Goal: Task Accomplishment & Management: Complete application form

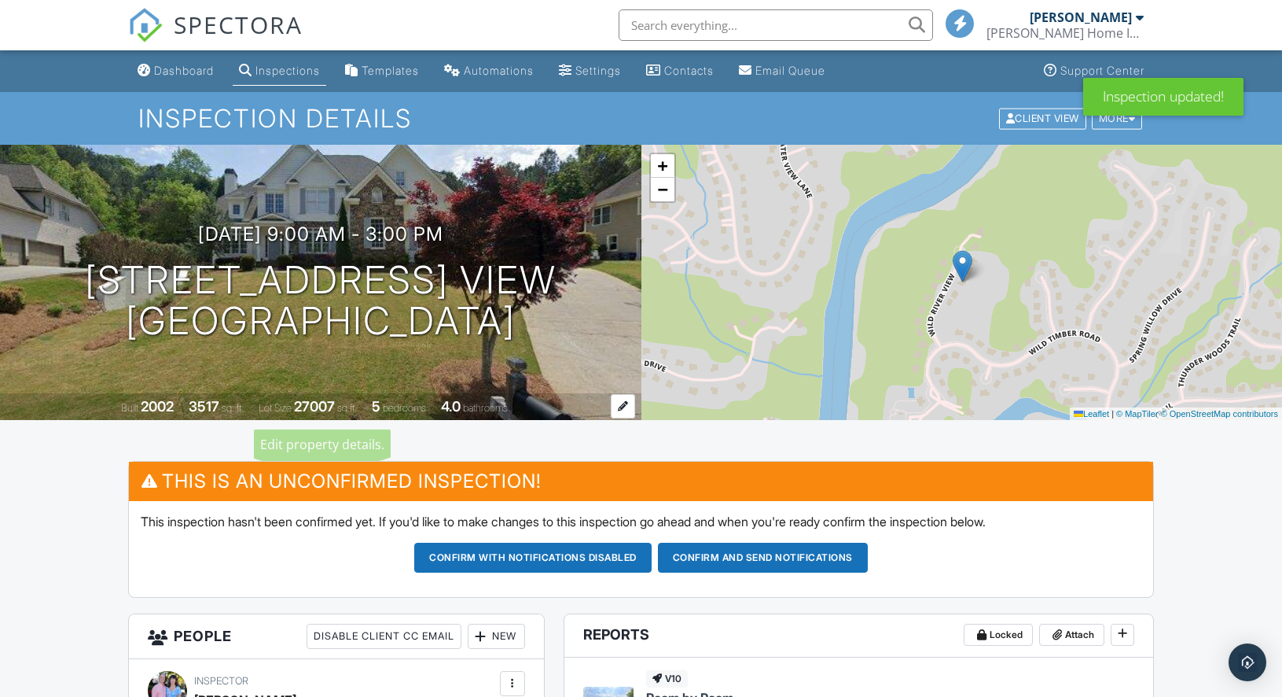
click at [622, 411] on div at bounding box center [623, 406] width 24 height 24
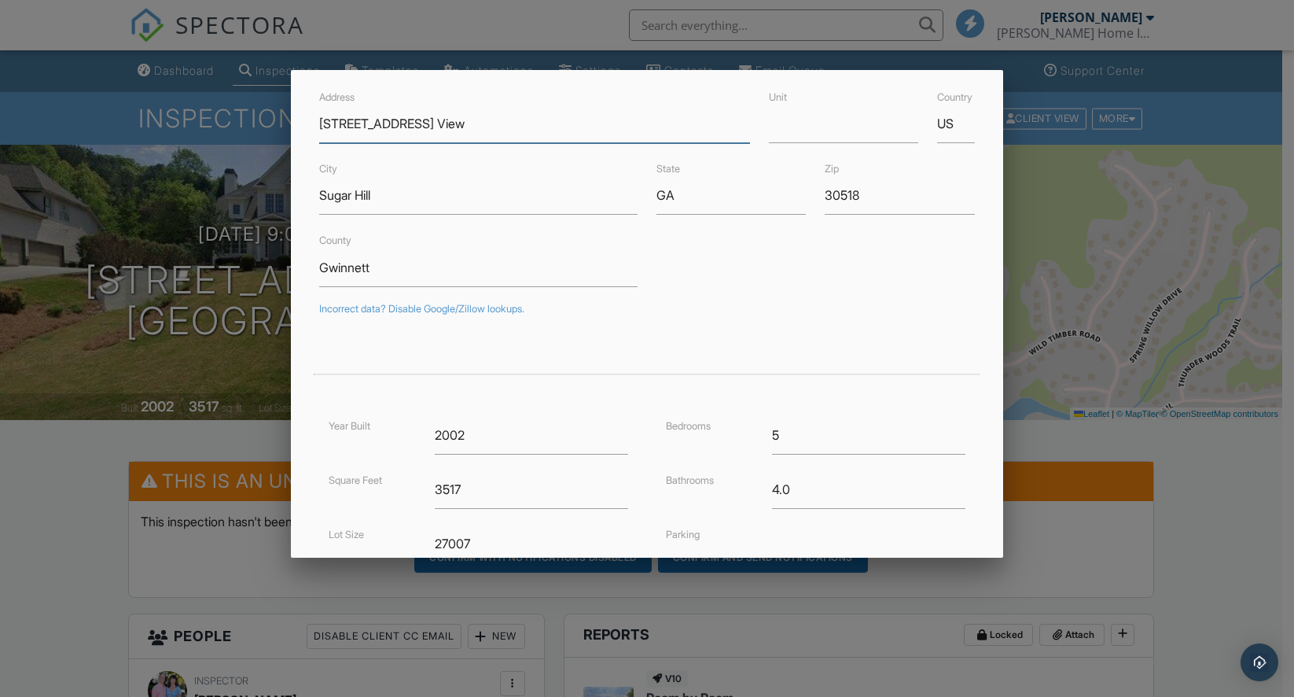
scroll to position [83, 0]
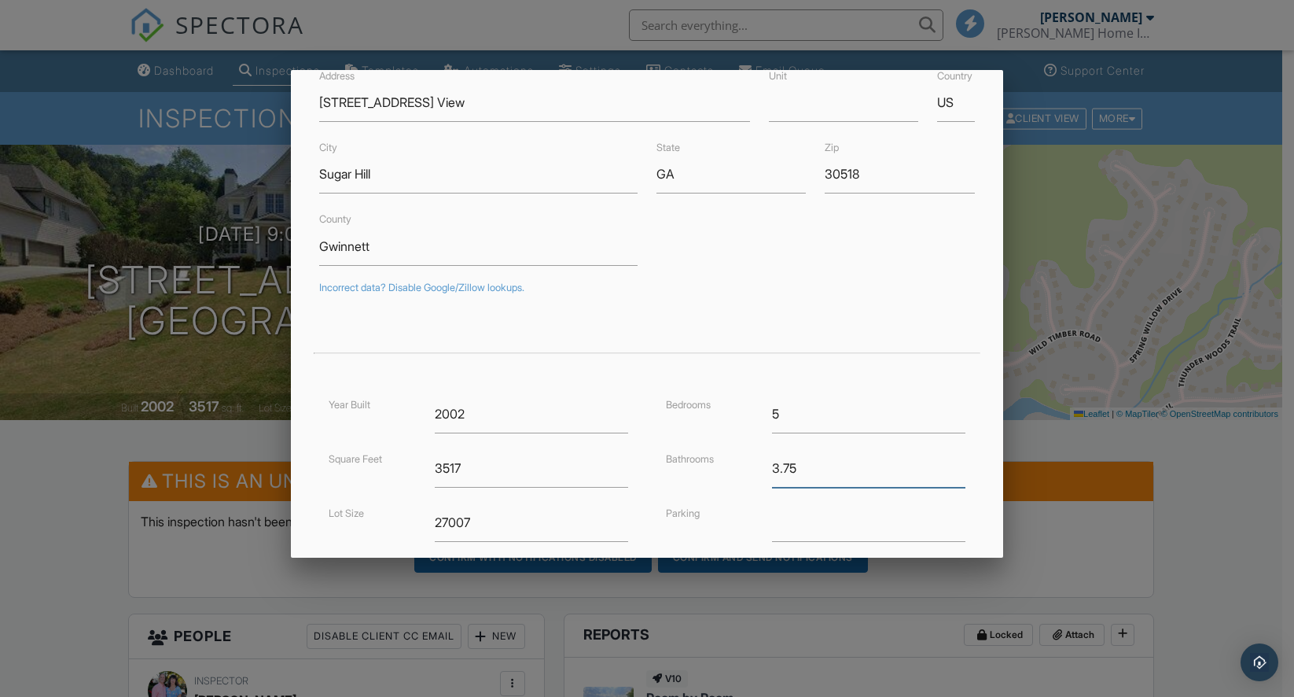
click at [947, 472] on input "3.75" at bounding box center [868, 468] width 193 height 39
click at [947, 472] on input "3.5" at bounding box center [868, 468] width 193 height 39
click at [947, 472] on input "3.25" at bounding box center [868, 468] width 193 height 39
type input "3"
click at [947, 472] on input "3" at bounding box center [868, 468] width 193 height 39
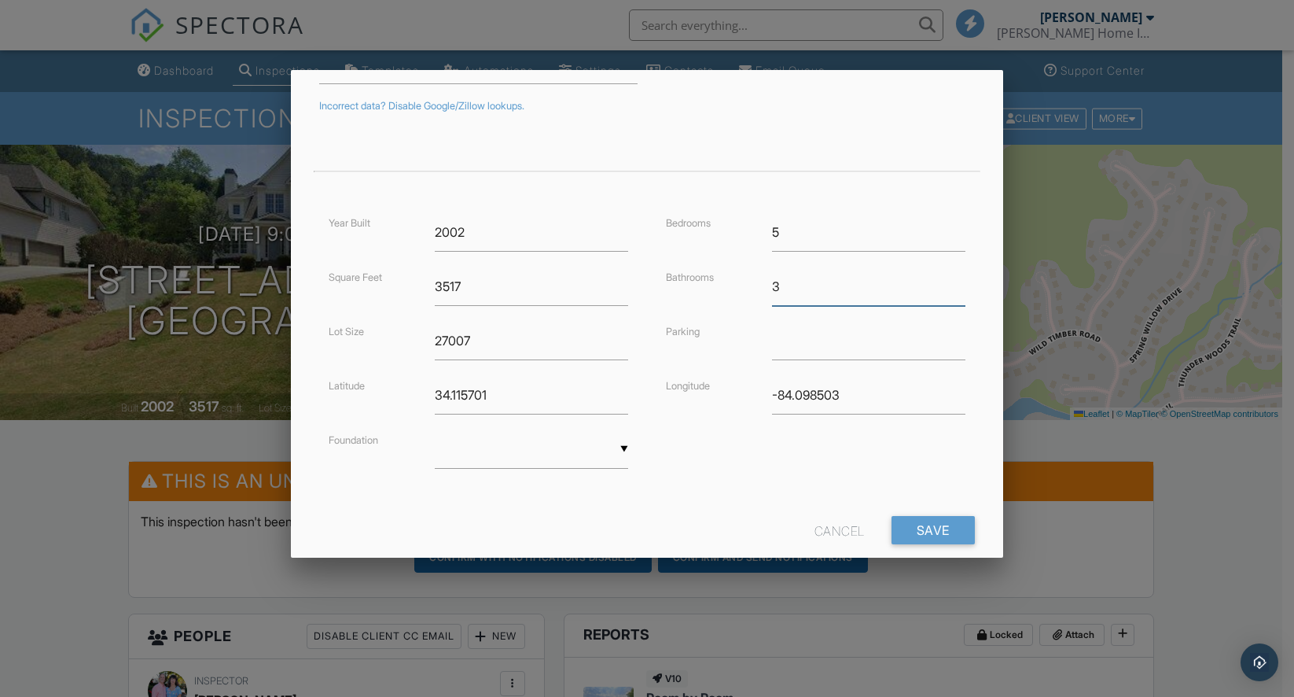
scroll to position [298, 0]
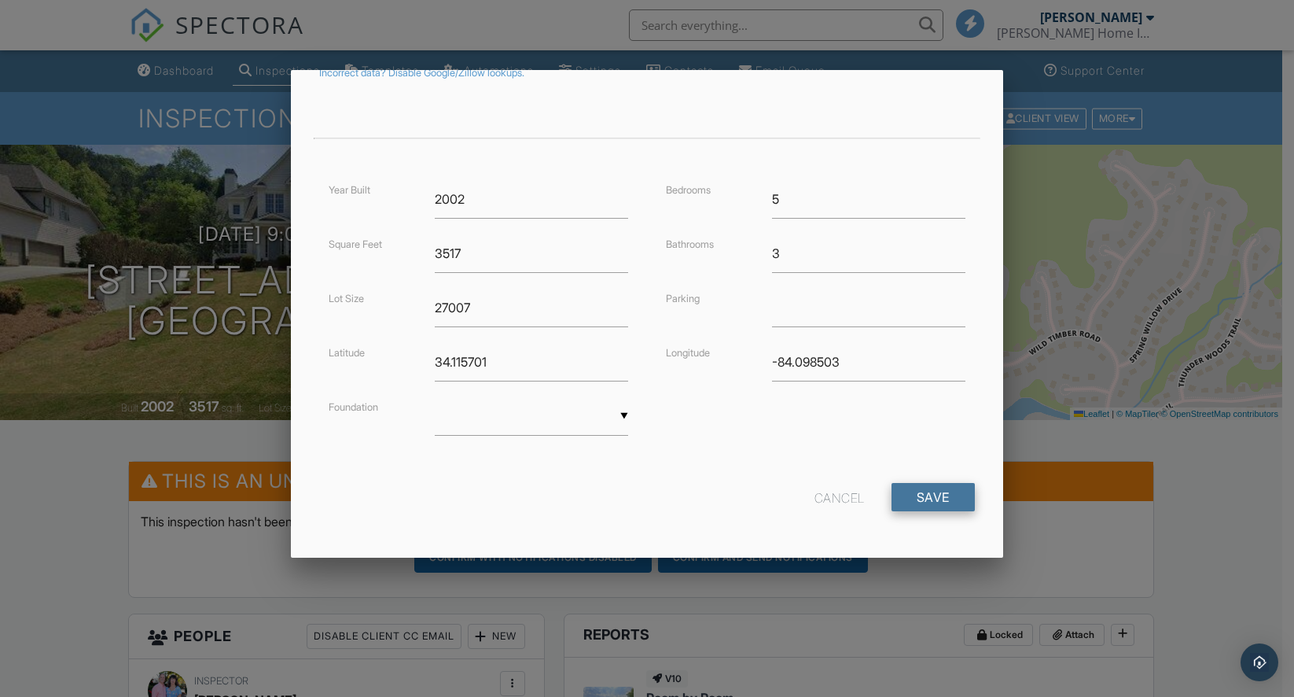
click at [932, 498] on input "Save" at bounding box center [933, 497] width 83 height 28
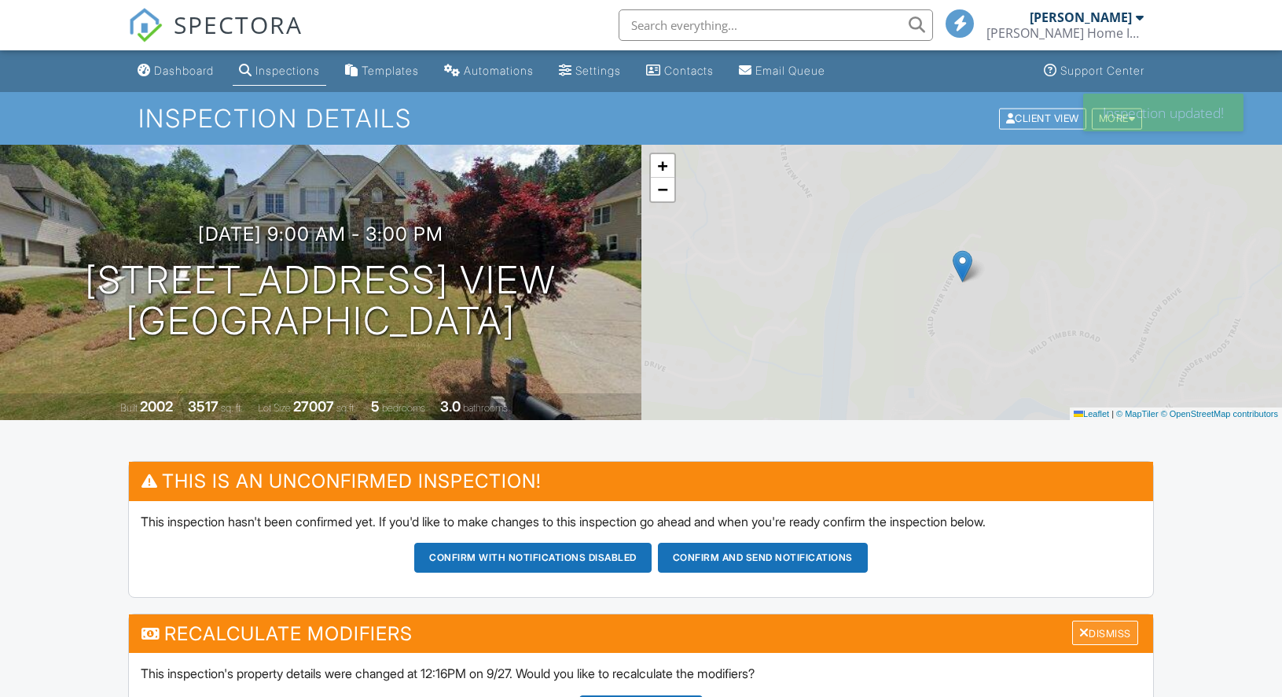
click at [1116, 638] on div "Dismiss" at bounding box center [1105, 632] width 66 height 24
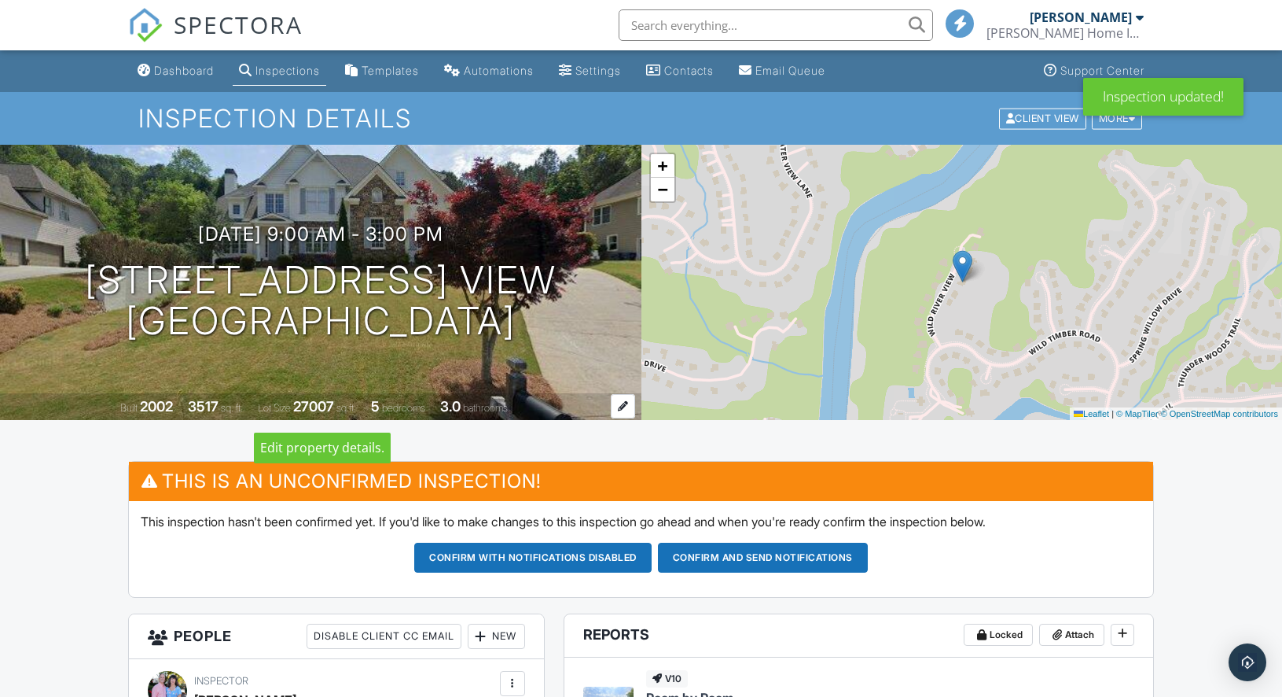
click at [624, 406] on div at bounding box center [623, 406] width 24 height 24
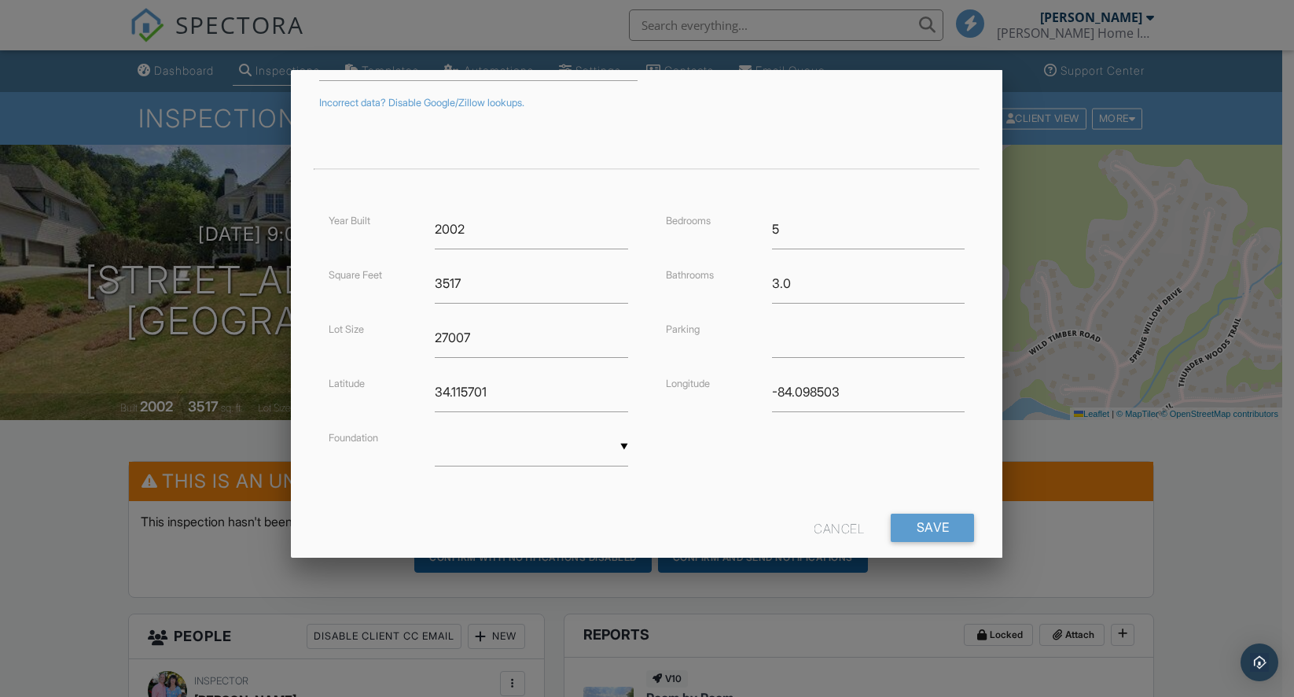
scroll to position [269, 0]
click at [612, 440] on div "▼ Basement Slab Crawlspace Basement Slab Crawlspace" at bounding box center [531, 445] width 193 height 39
click at [498, 494] on span "Basement" at bounding box center [529, 484] width 189 height 39
type input "Basement"
click at [932, 520] on input "Save" at bounding box center [933, 526] width 83 height 28
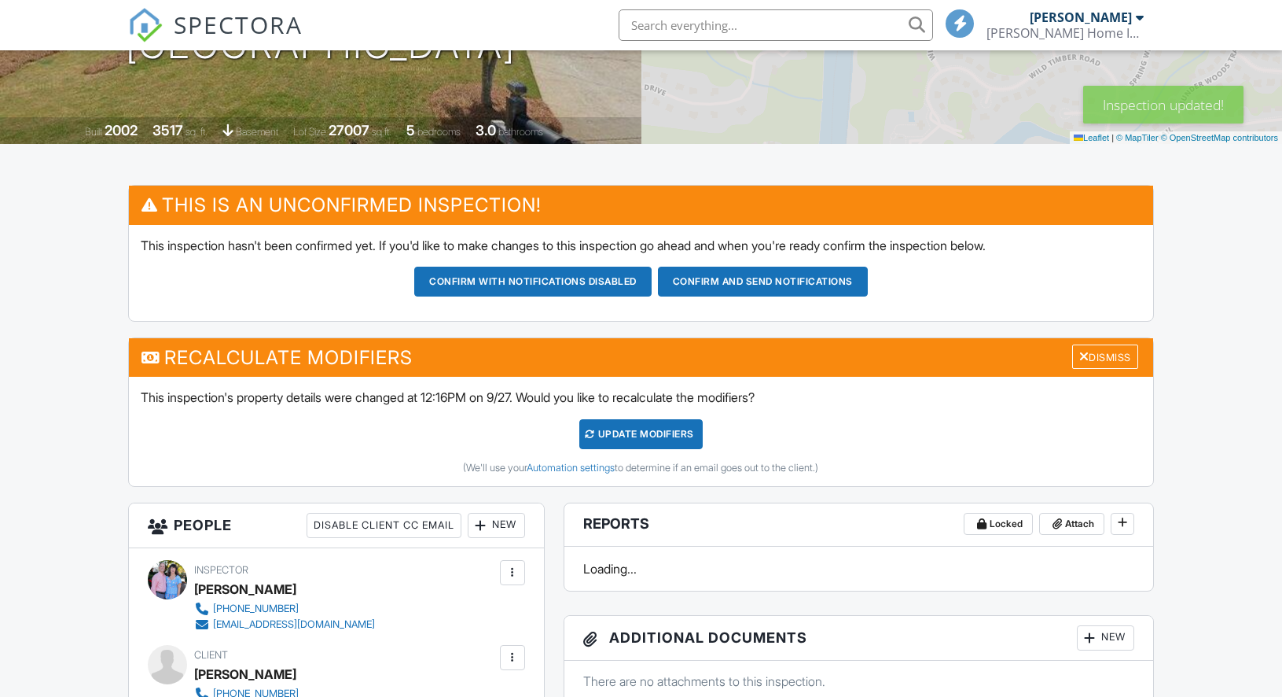
scroll to position [320, 0]
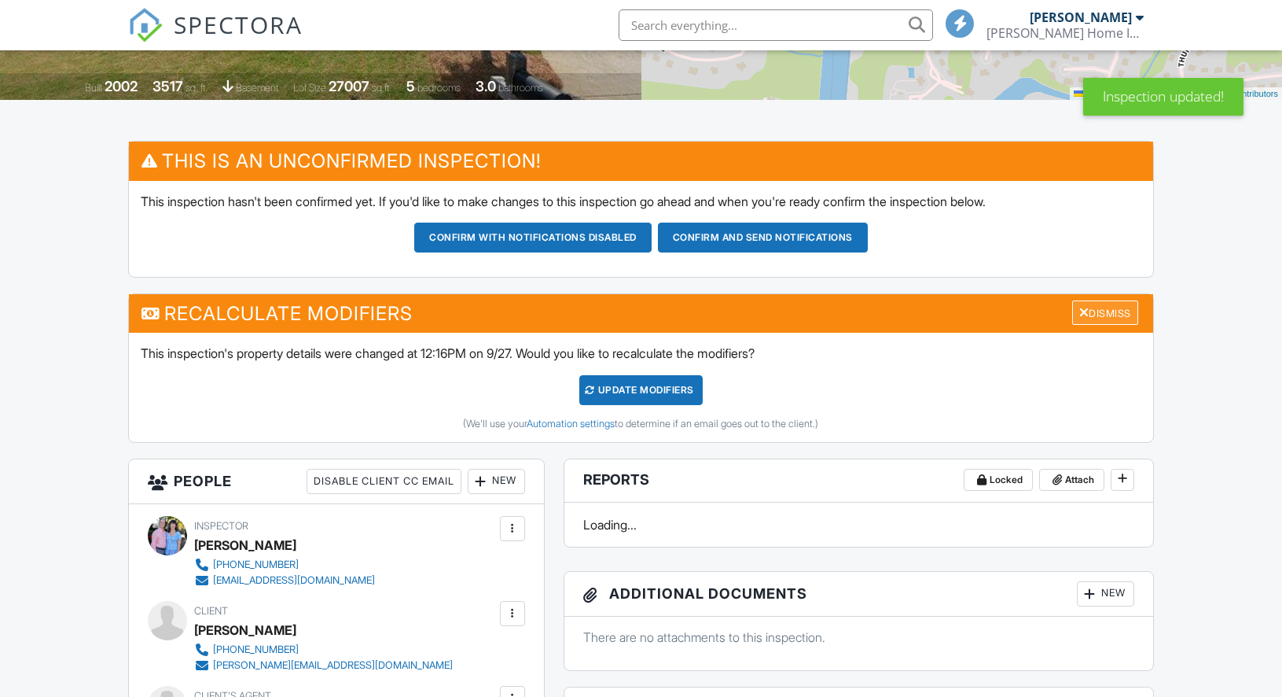
click at [1103, 315] on div "Dismiss" at bounding box center [1105, 312] width 66 height 24
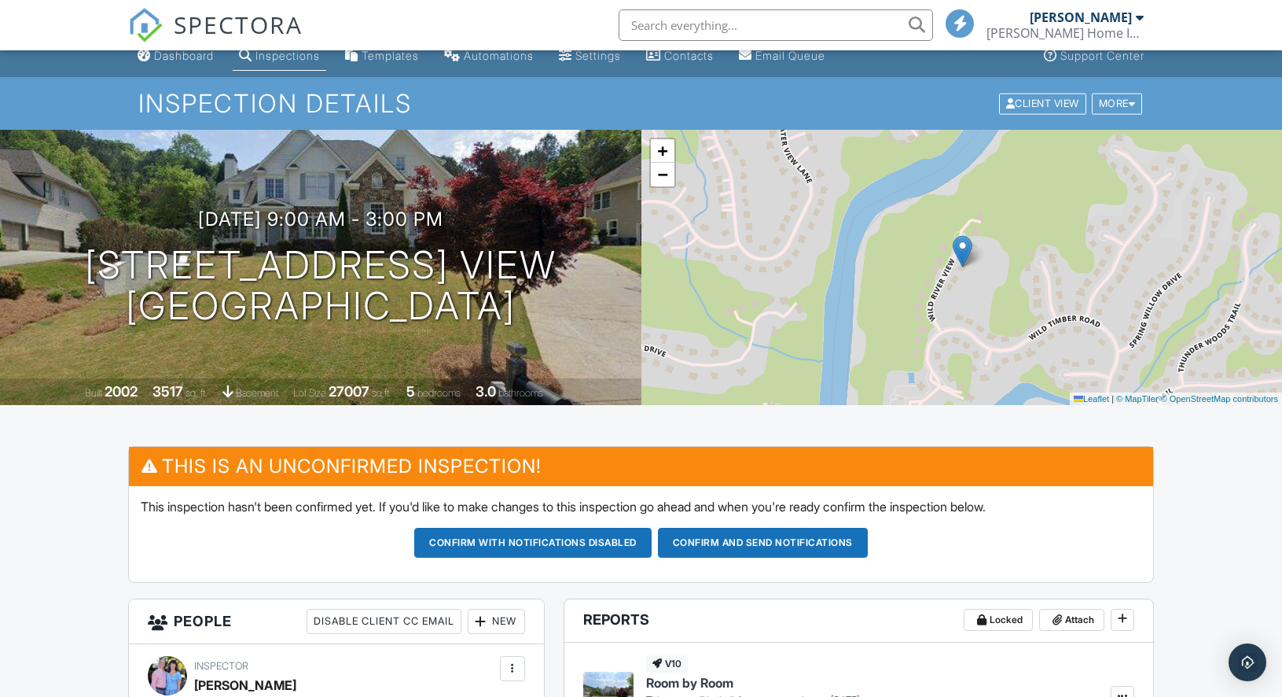
scroll to position [0, 0]
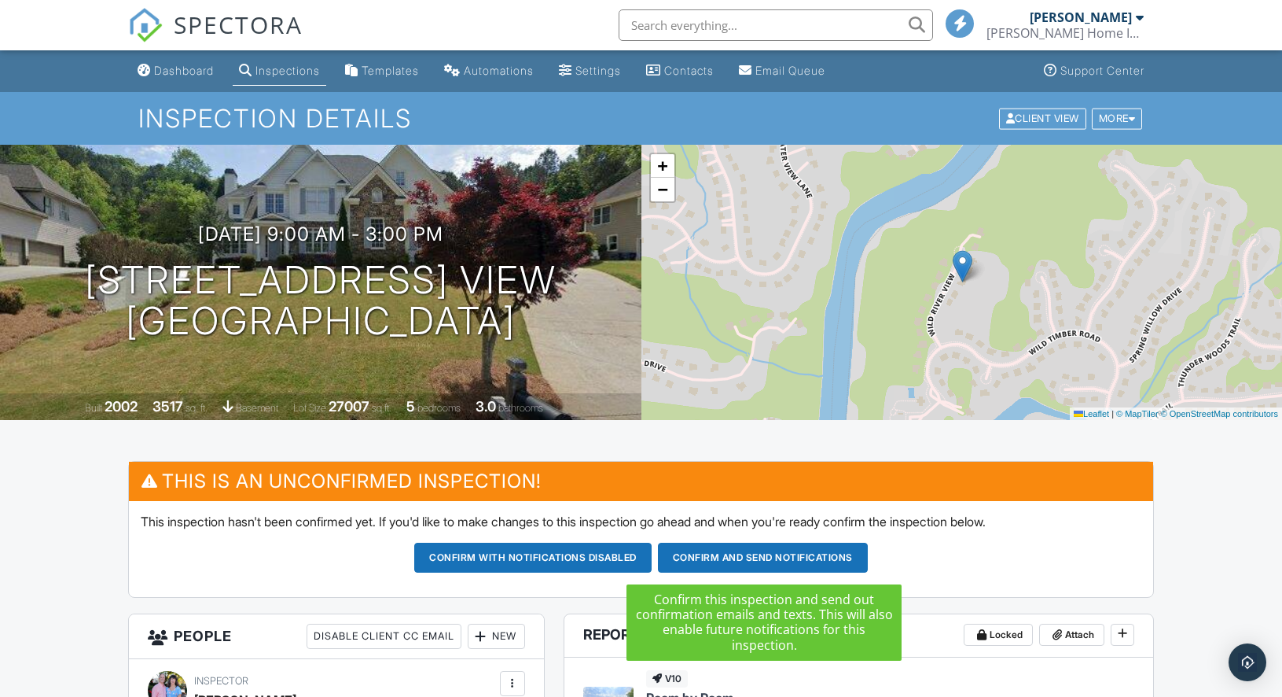
click at [770, 560] on button "Confirm and send notifications" at bounding box center [763, 557] width 210 height 30
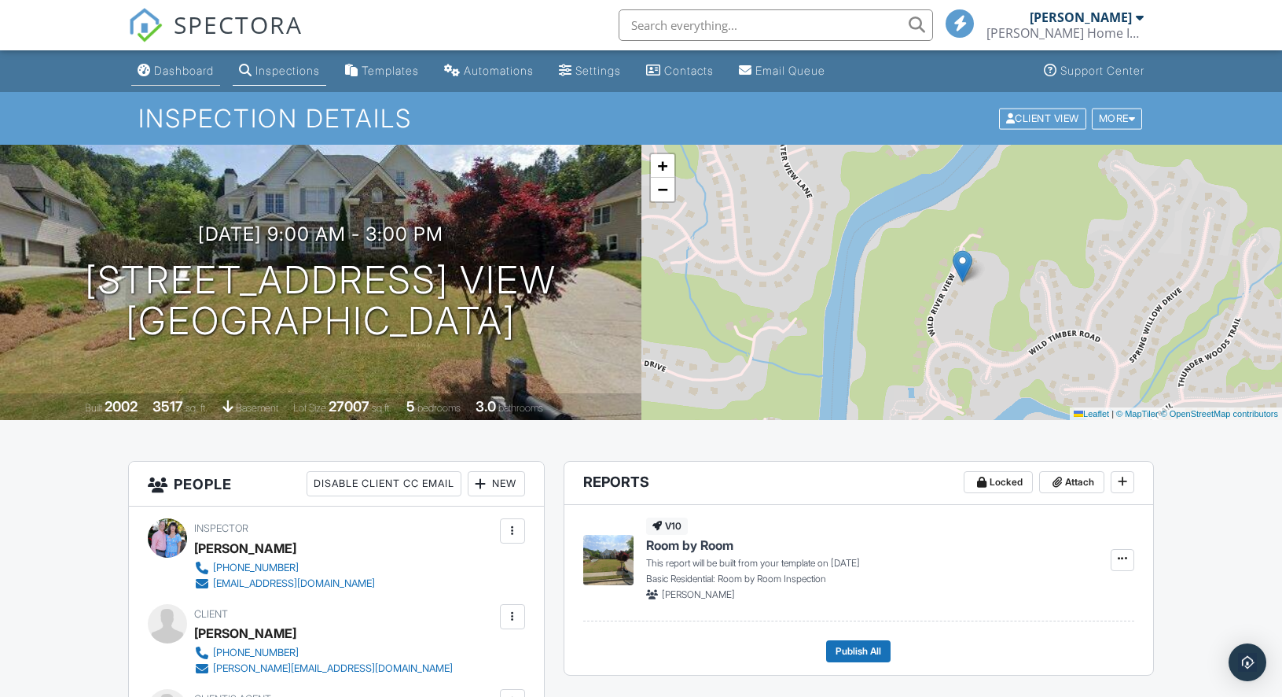
click at [186, 77] on link "Dashboard" at bounding box center [175, 71] width 89 height 29
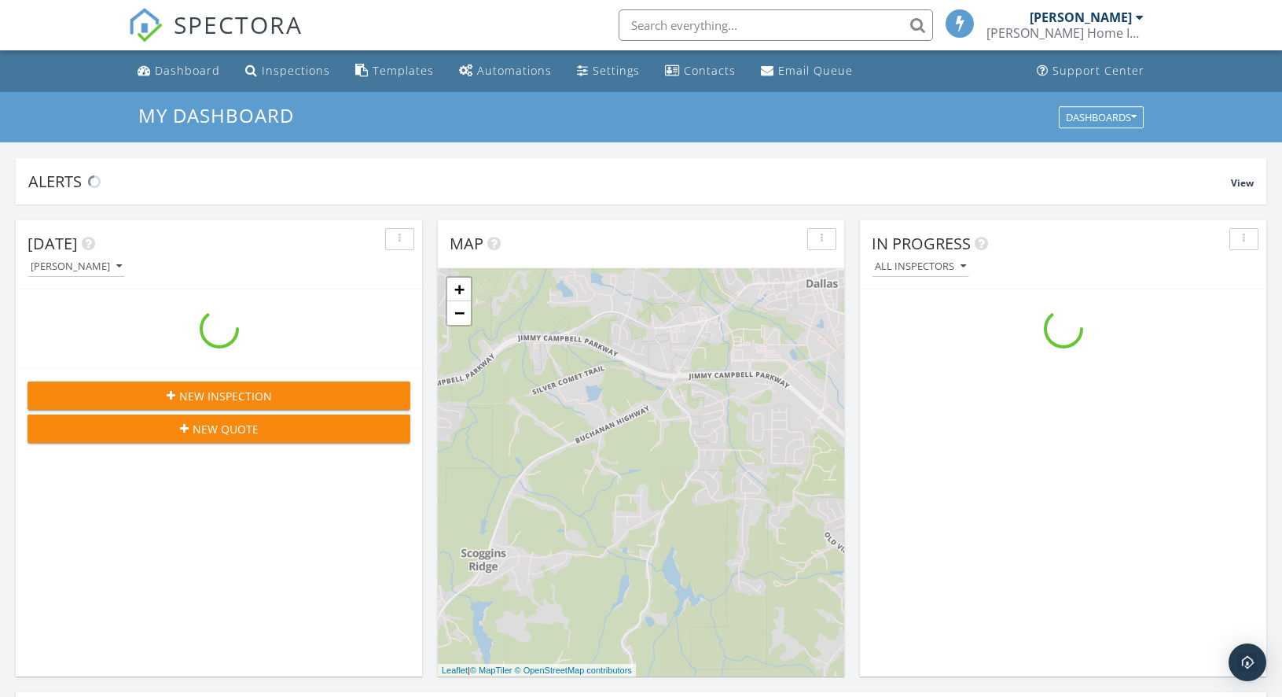
scroll to position [1455, 1307]
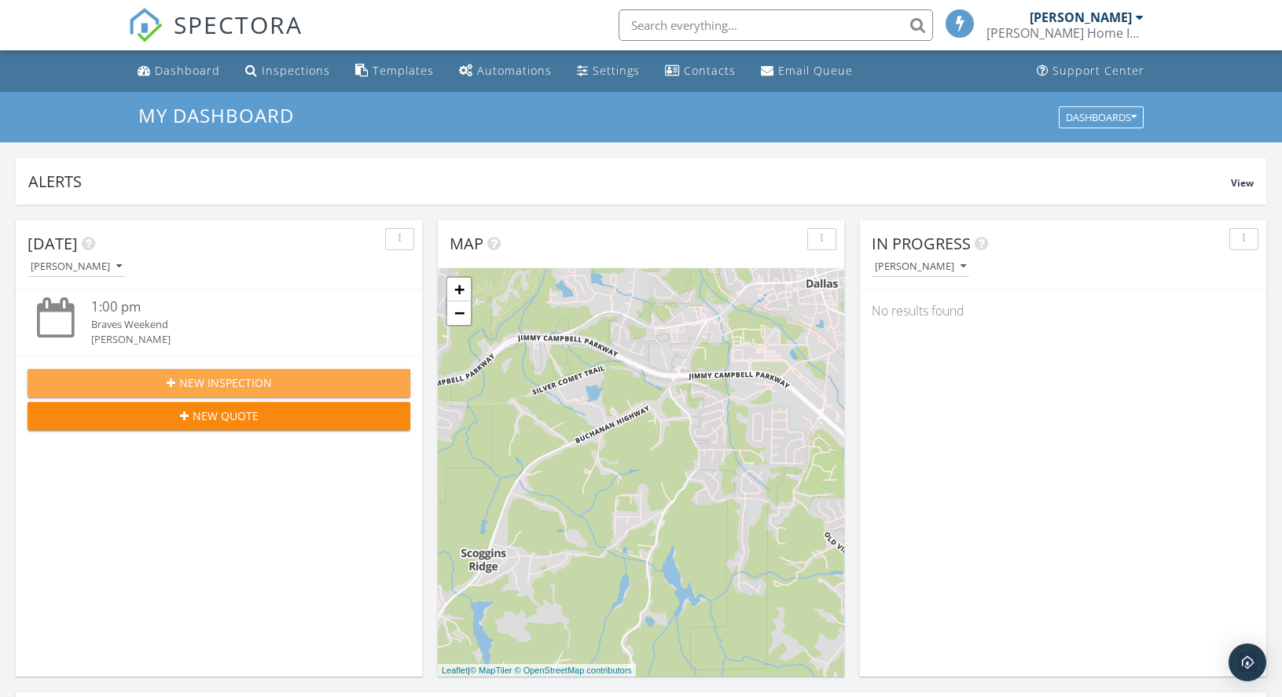
click at [265, 380] on span "New Inspection" at bounding box center [225, 382] width 93 height 17
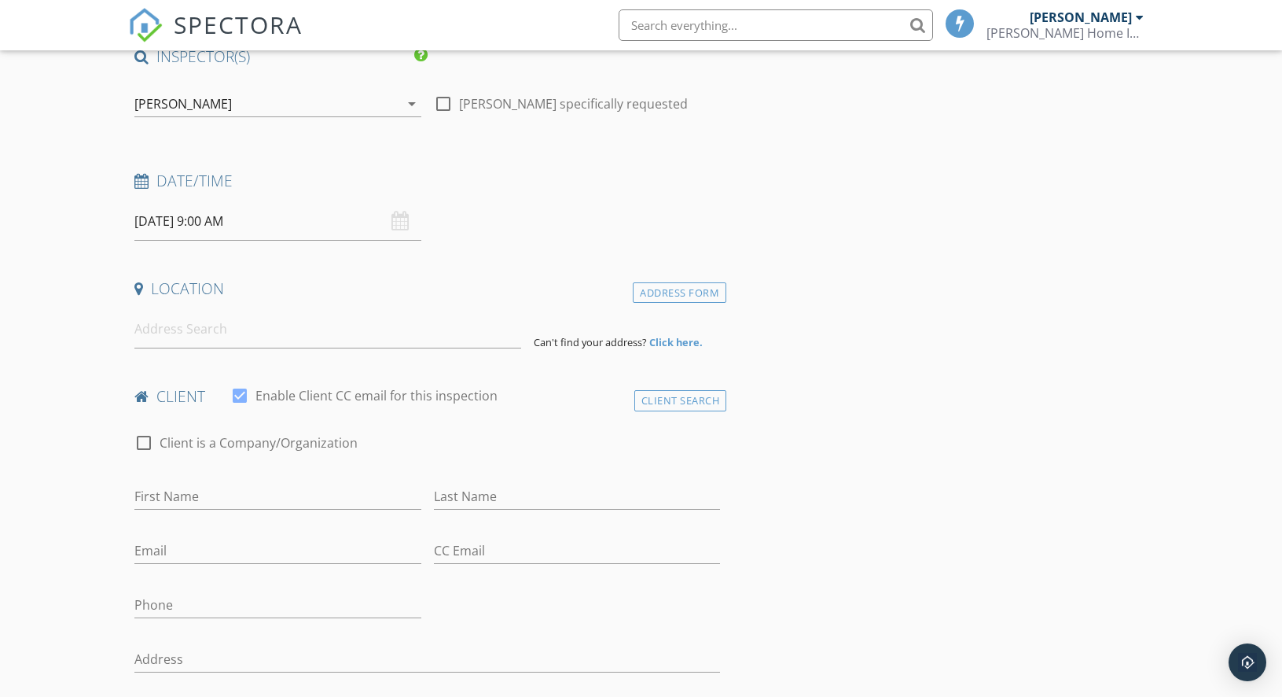
scroll to position [167, 0]
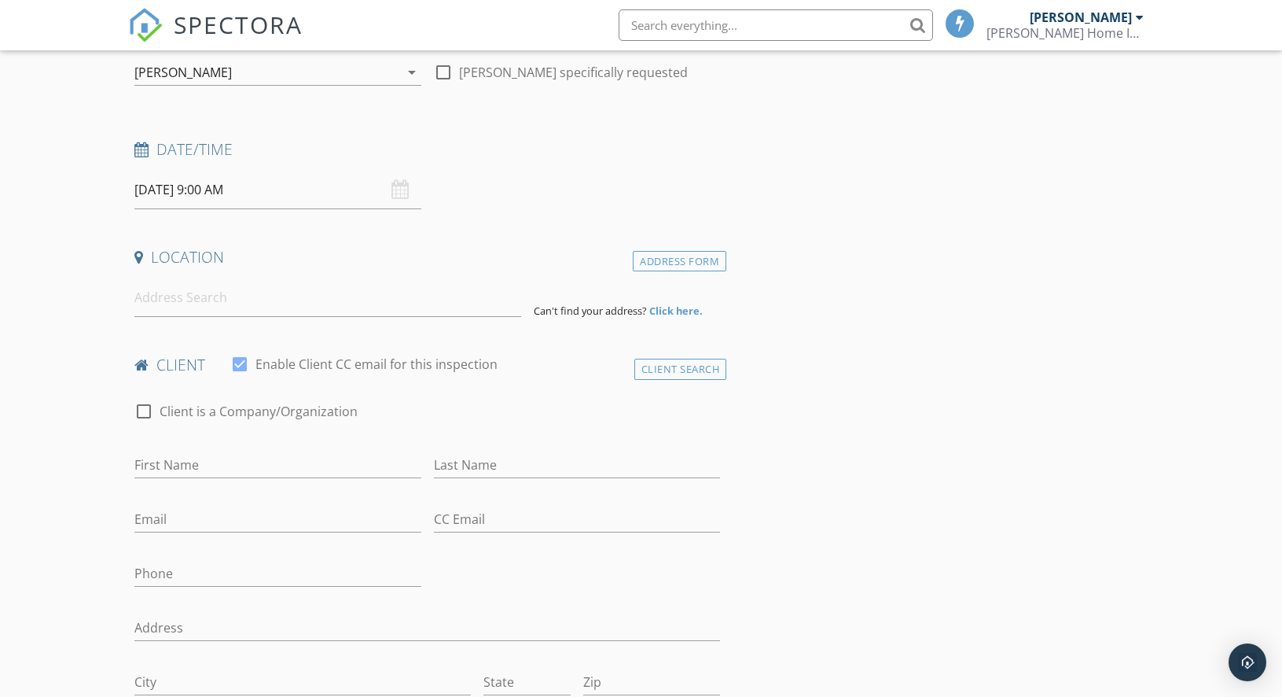
click at [168, 188] on input "[DATE] 9:00 AM" at bounding box center [277, 190] width 287 height 39
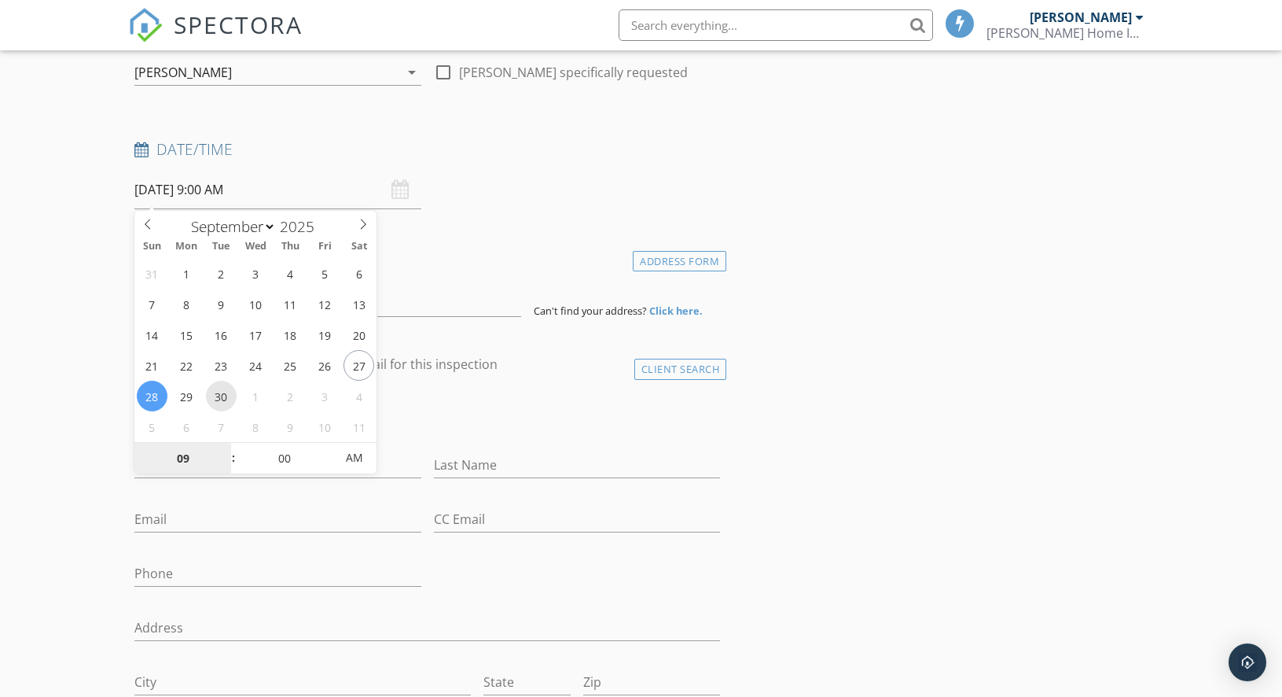
type input "[DATE] 9:00 AM"
type input "10"
type input "[DATE] 10:00 AM"
click at [226, 447] on span at bounding box center [225, 451] width 11 height 16
type input "11"
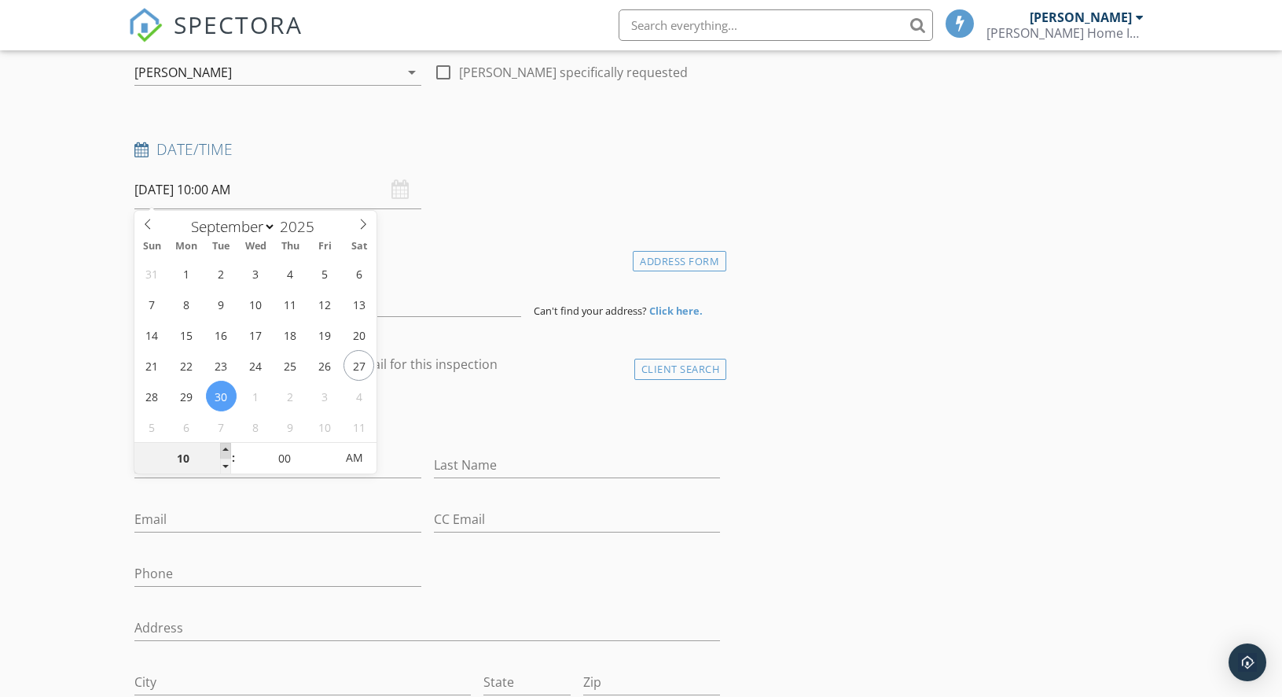
type input "[DATE] 11:00 AM"
click at [226, 447] on span at bounding box center [225, 451] width 11 height 16
type input "12"
type input "09/30/2025 12:00 PM"
click at [226, 447] on span at bounding box center [225, 451] width 11 height 16
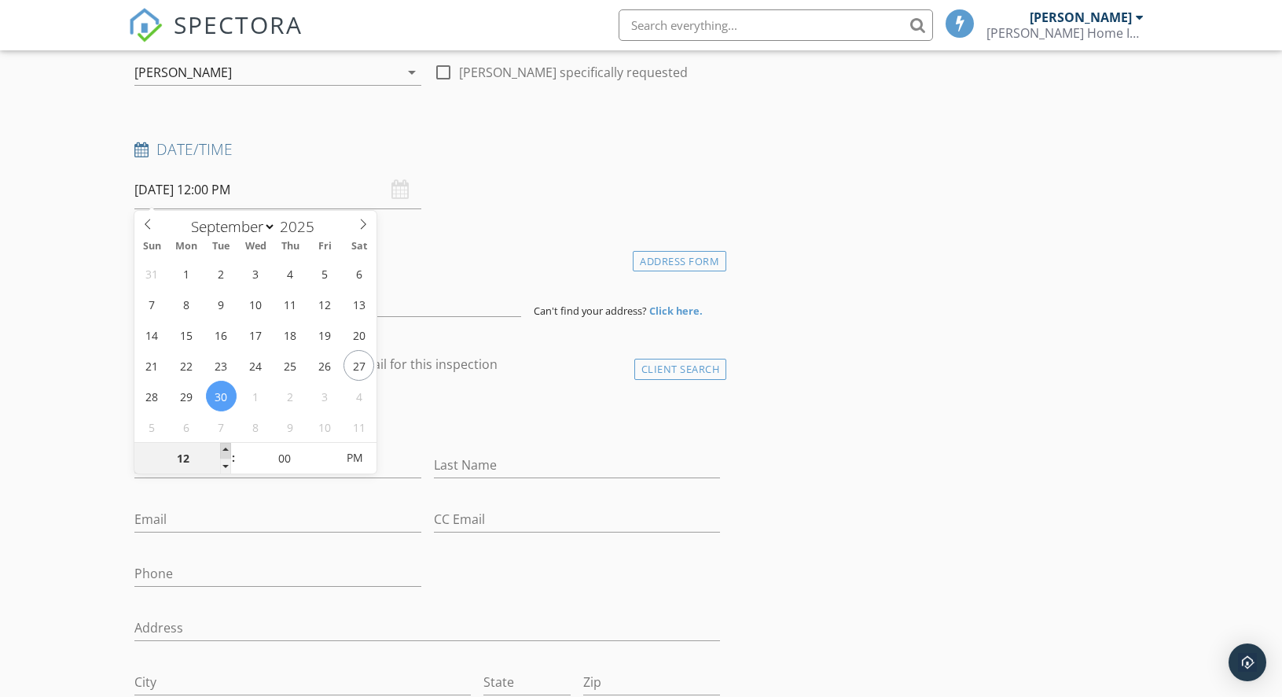
type input "01"
type input "09/30/2025 1:00 PM"
click at [226, 447] on span at bounding box center [225, 451] width 11 height 16
type input "02"
type input "09/30/2025 2:00 PM"
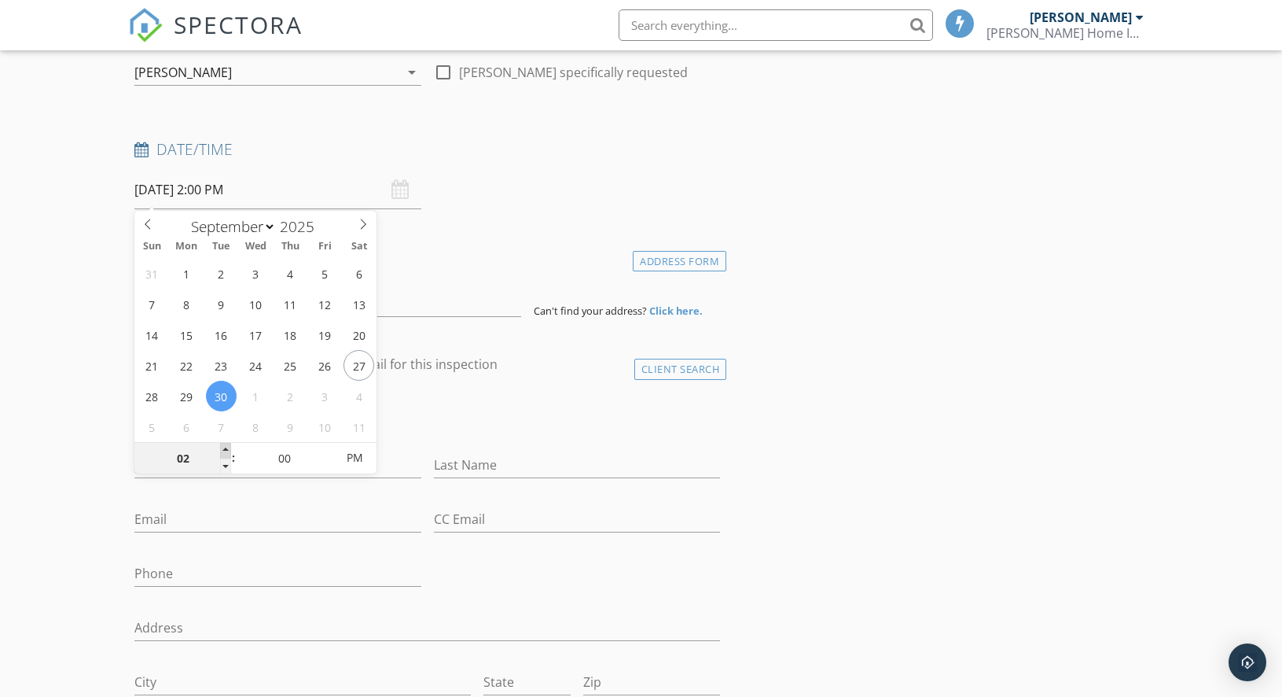
click at [226, 447] on span at bounding box center [225, 451] width 11 height 16
type input "03"
type input "[DATE] 3:00 PM"
click at [226, 447] on span at bounding box center [225, 451] width 11 height 16
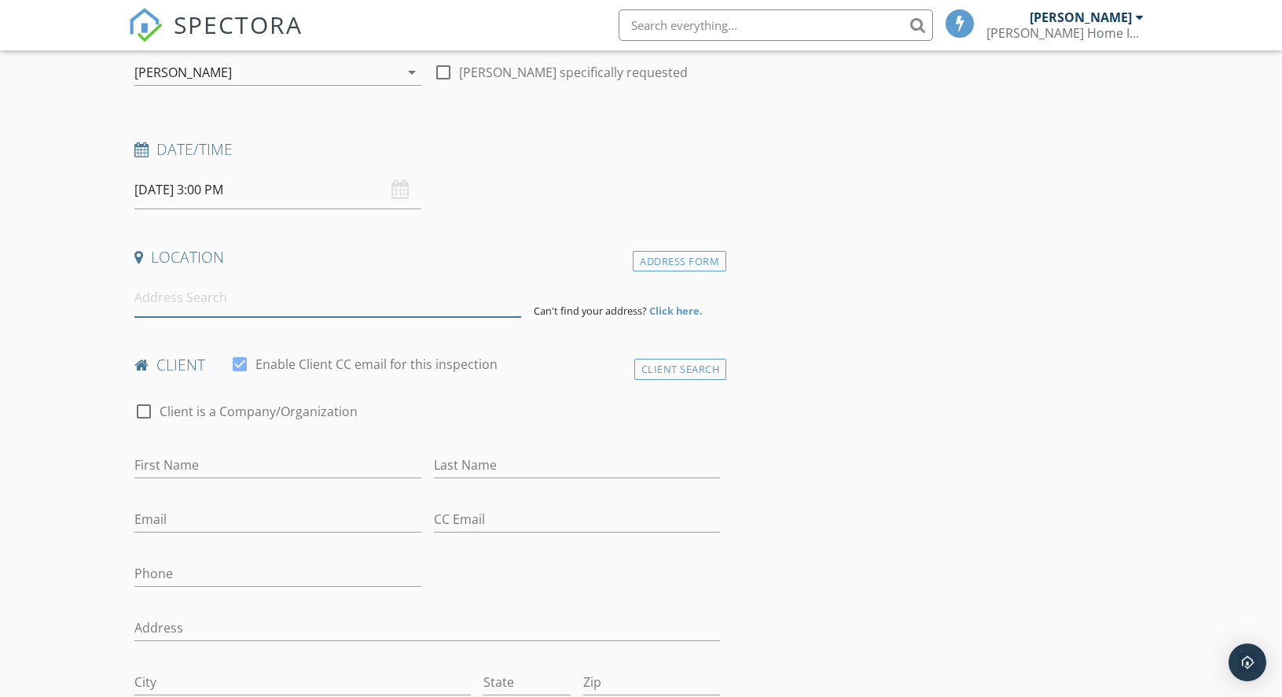
click at [254, 307] on input at bounding box center [327, 297] width 386 height 39
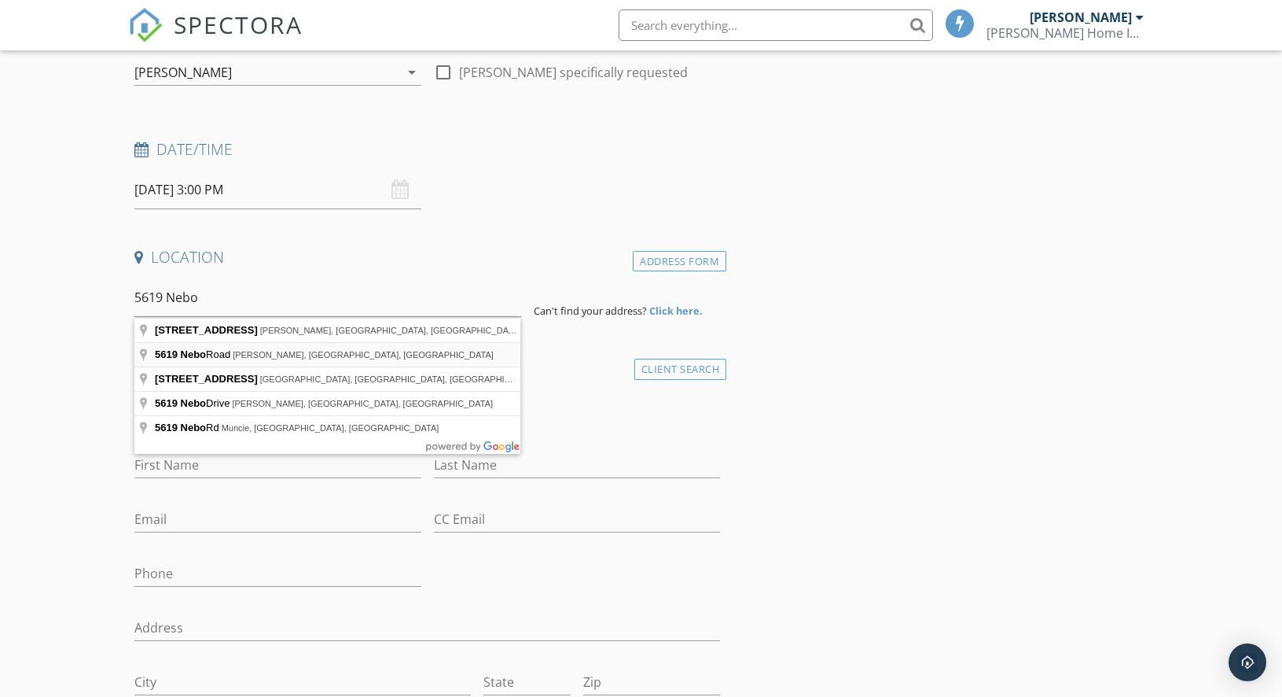
type input "5619 Nebo Road, Hiram, GA, USA"
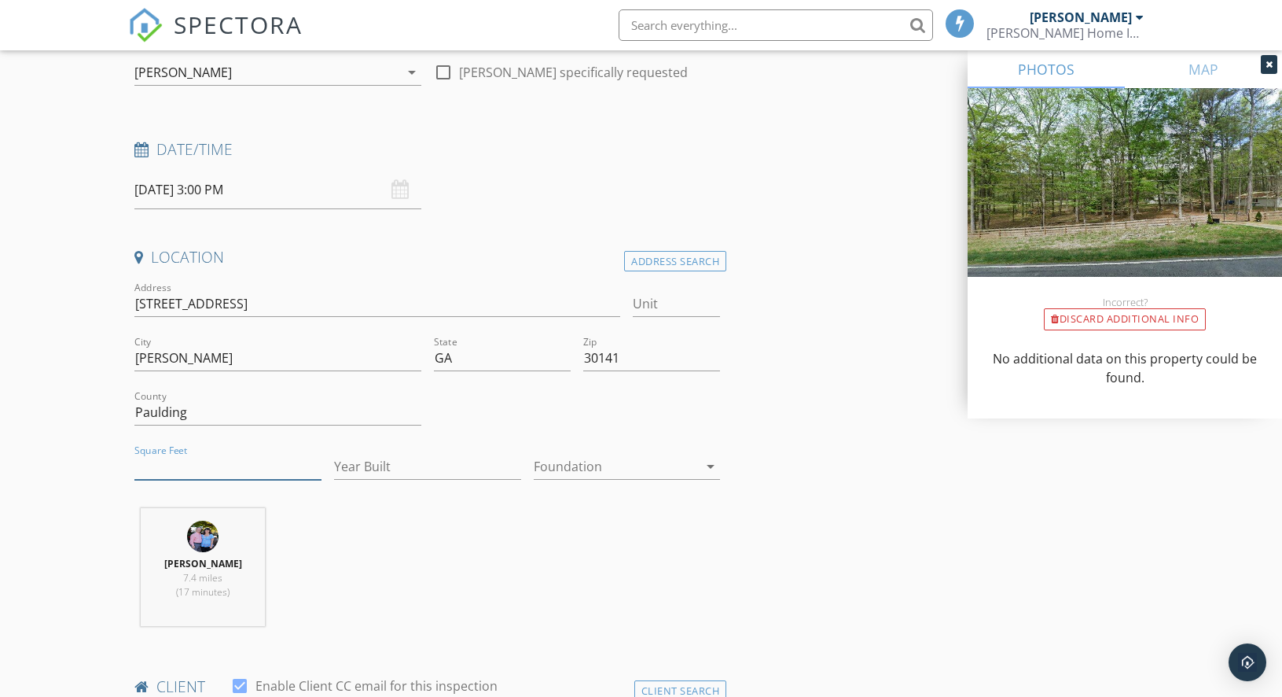
click at [162, 471] on input "Square Feet" at bounding box center [227, 467] width 187 height 26
type input "2600"
click at [355, 466] on input "Year Built" at bounding box center [427, 467] width 187 height 26
type input "1997"
click at [588, 472] on div at bounding box center [616, 466] width 165 height 25
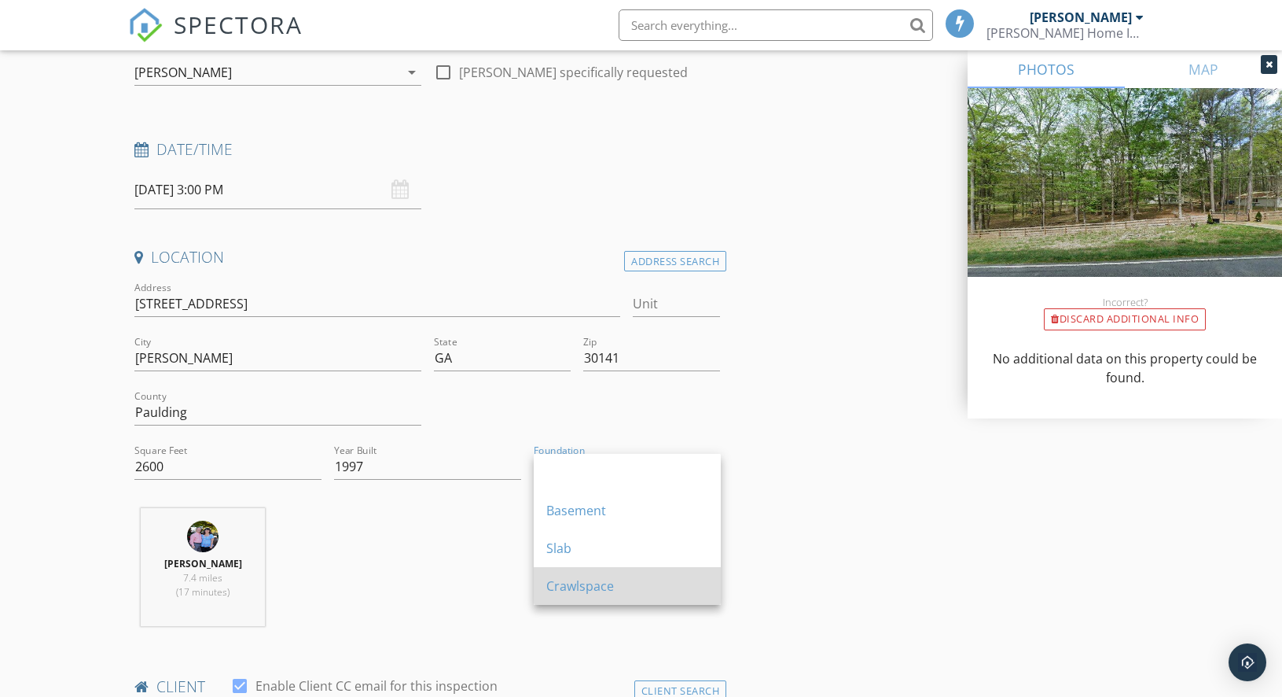
click at [577, 586] on div "Crawlspace" at bounding box center [627, 585] width 162 height 19
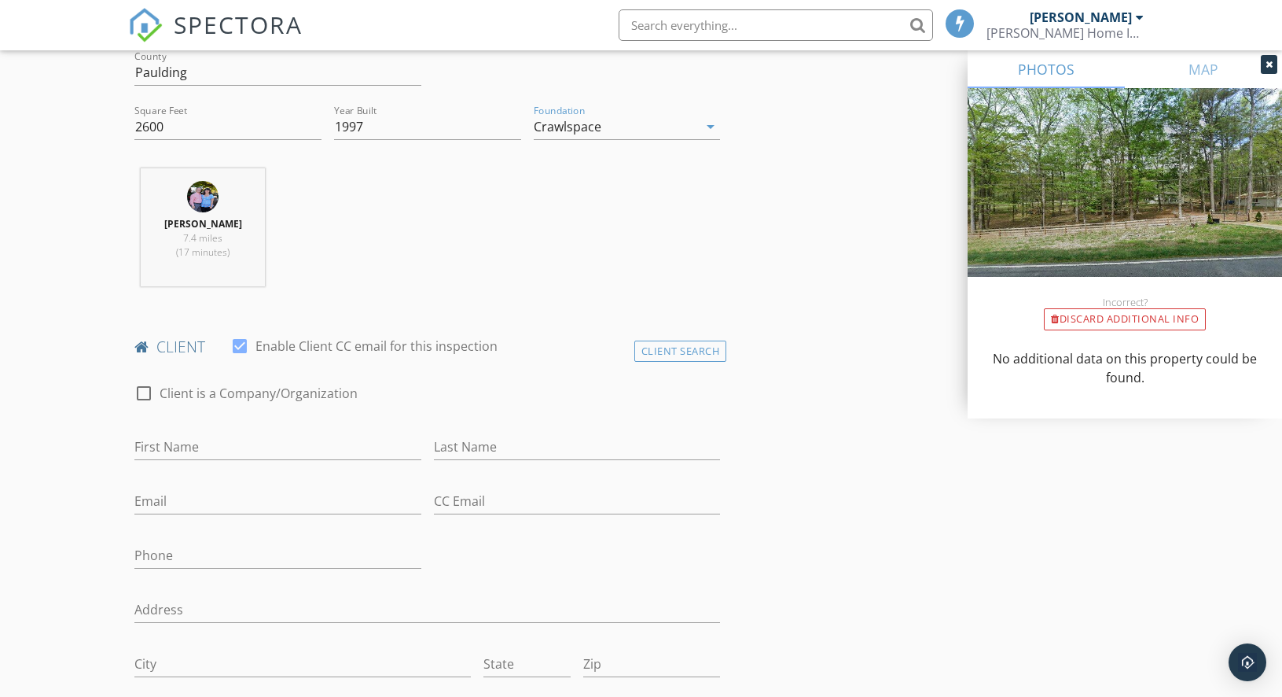
scroll to position [521, 0]
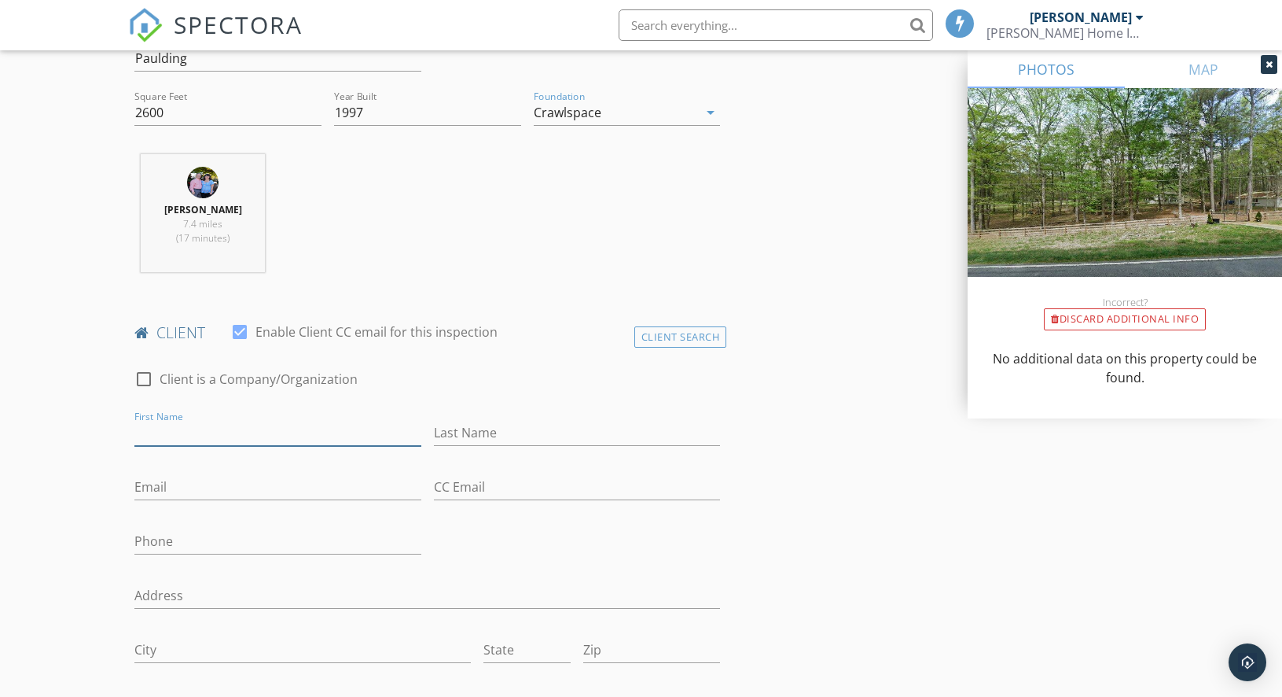
click at [189, 433] on input "First Name" at bounding box center [277, 433] width 287 height 26
type input "[PERSON_NAME]"
click at [169, 491] on input "Email" at bounding box center [277, 487] width 287 height 26
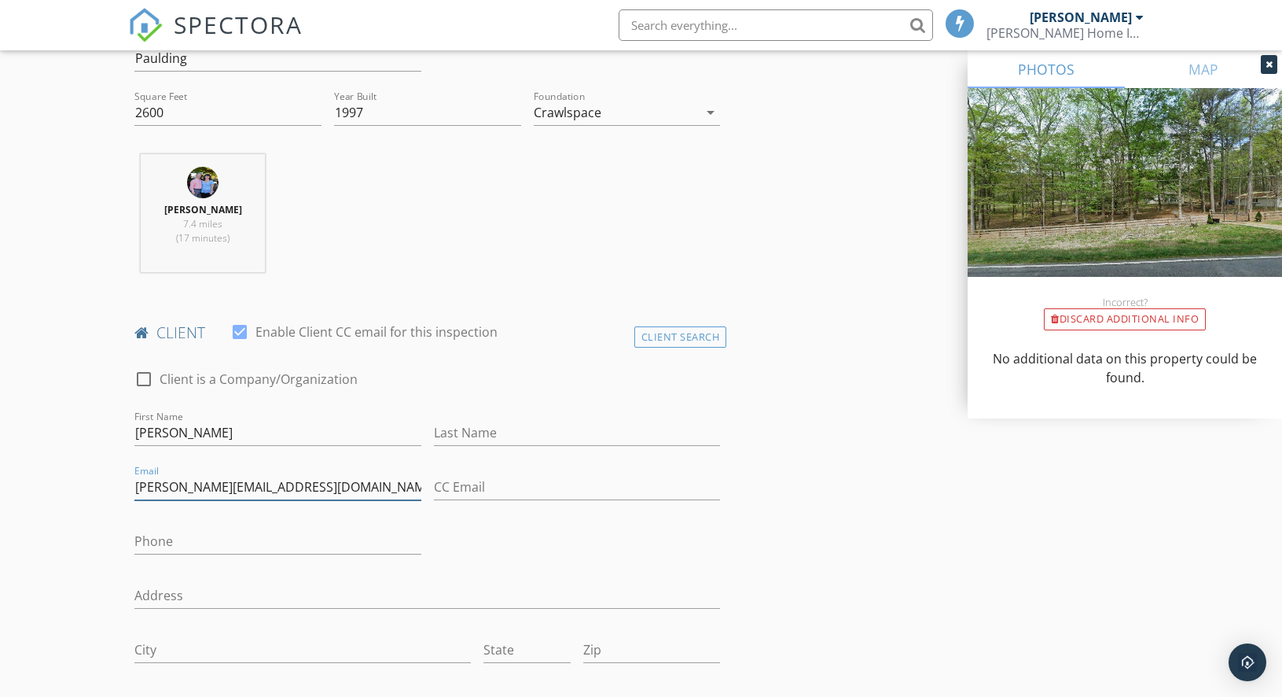
type input "[PERSON_NAME][EMAIL_ADDRESS][DOMAIN_NAME]"
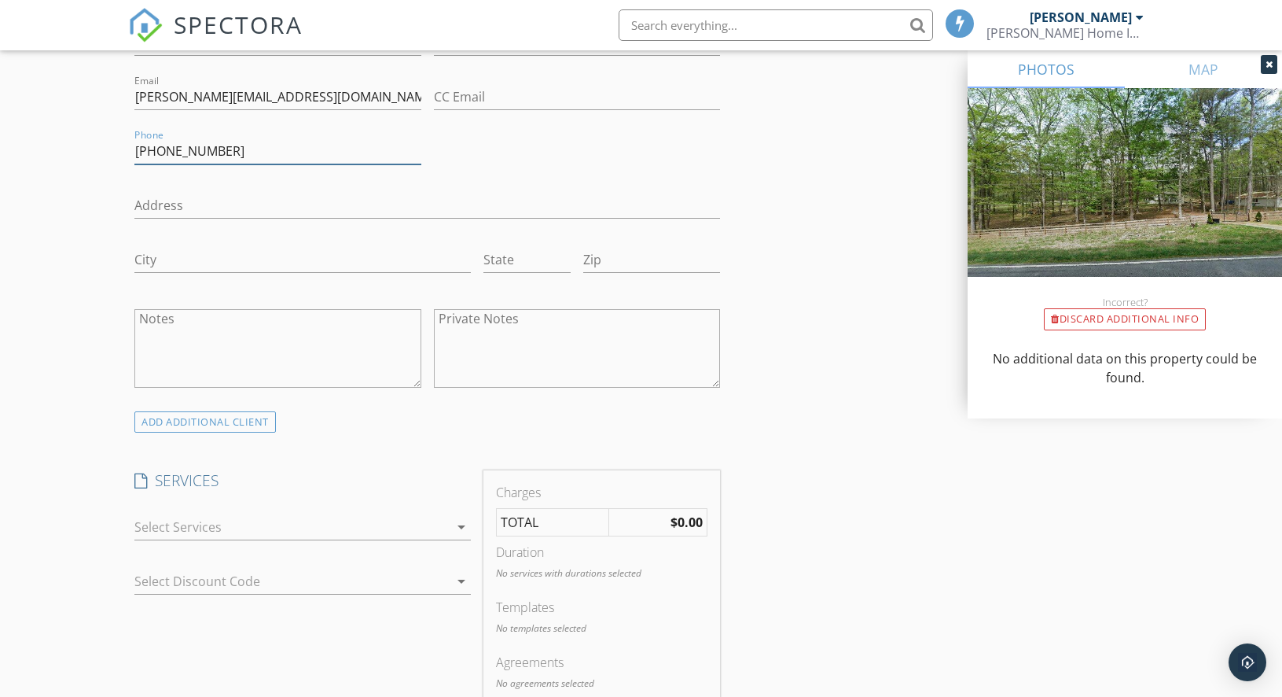
scroll to position [1072, 0]
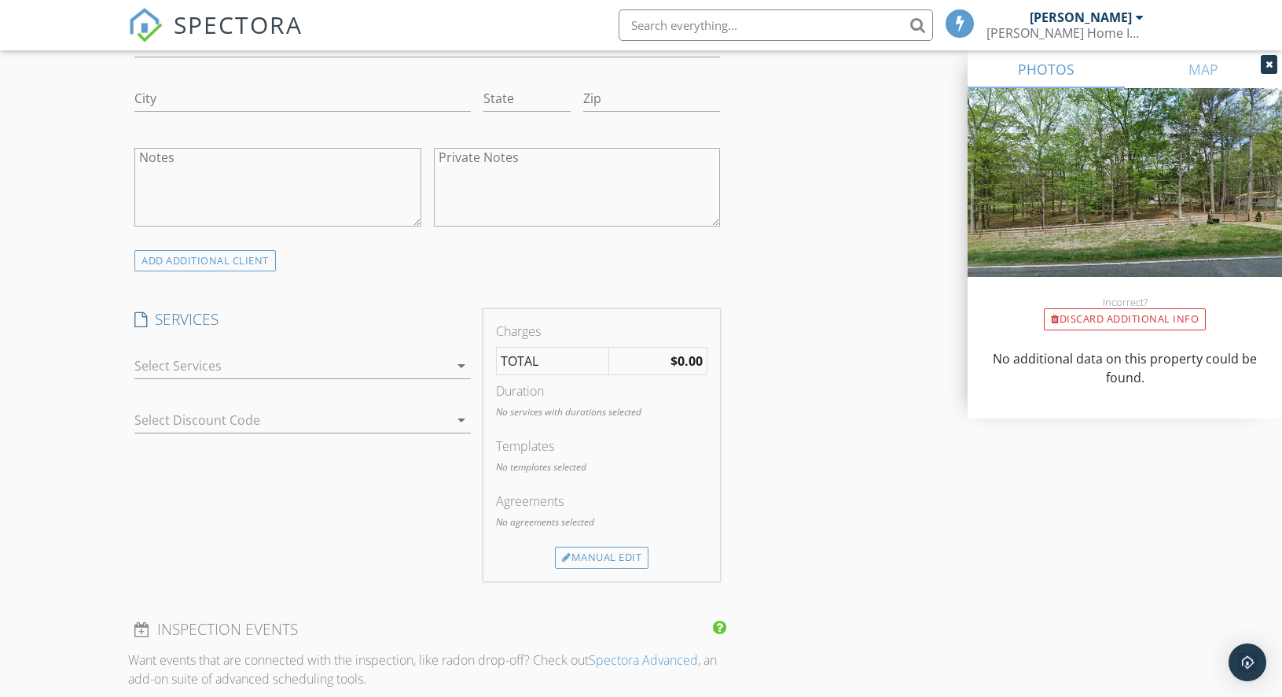
type input "[PHONE_NUMBER]"
click at [374, 363] on div at bounding box center [291, 365] width 314 height 25
click at [374, 363] on div "Residential Inspection" at bounding box center [318, 371] width 279 height 31
checkbox input "true"
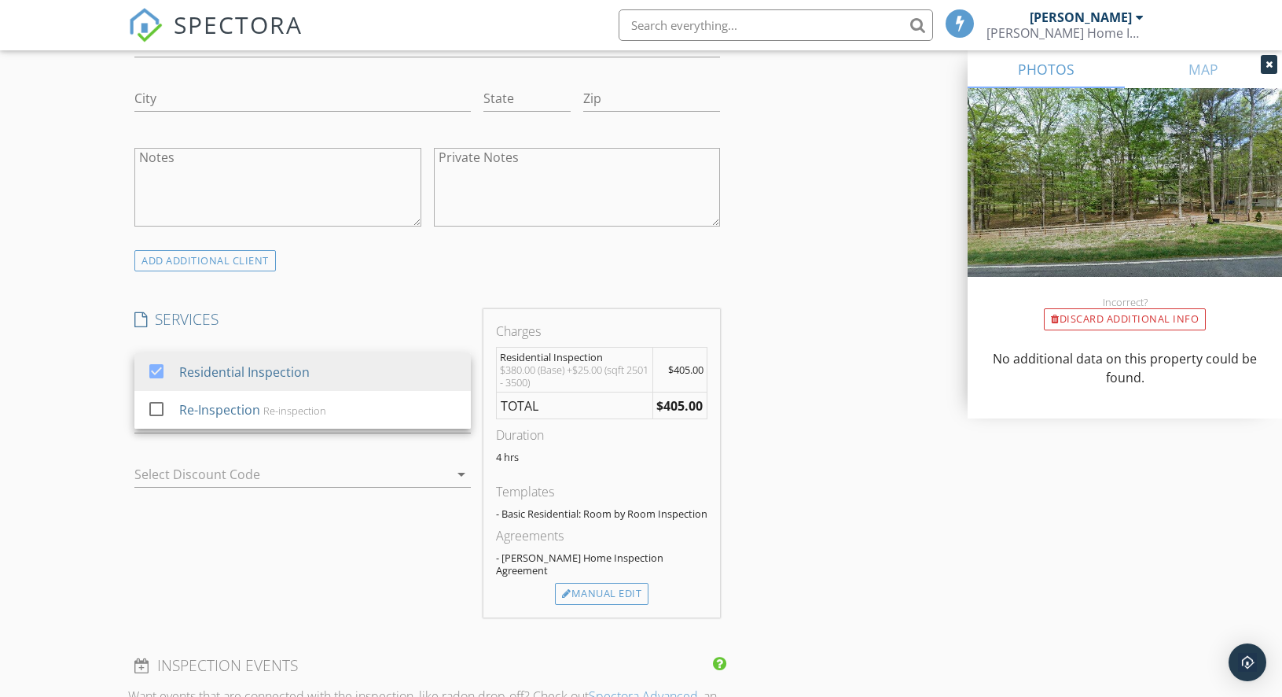
click at [864, 430] on div "INSPECTOR(S) check_box Jeff Bragg PRIMARY Jeff Bragg arrow_drop_down check_box_…" at bounding box center [641, 498] width 1026 height 2777
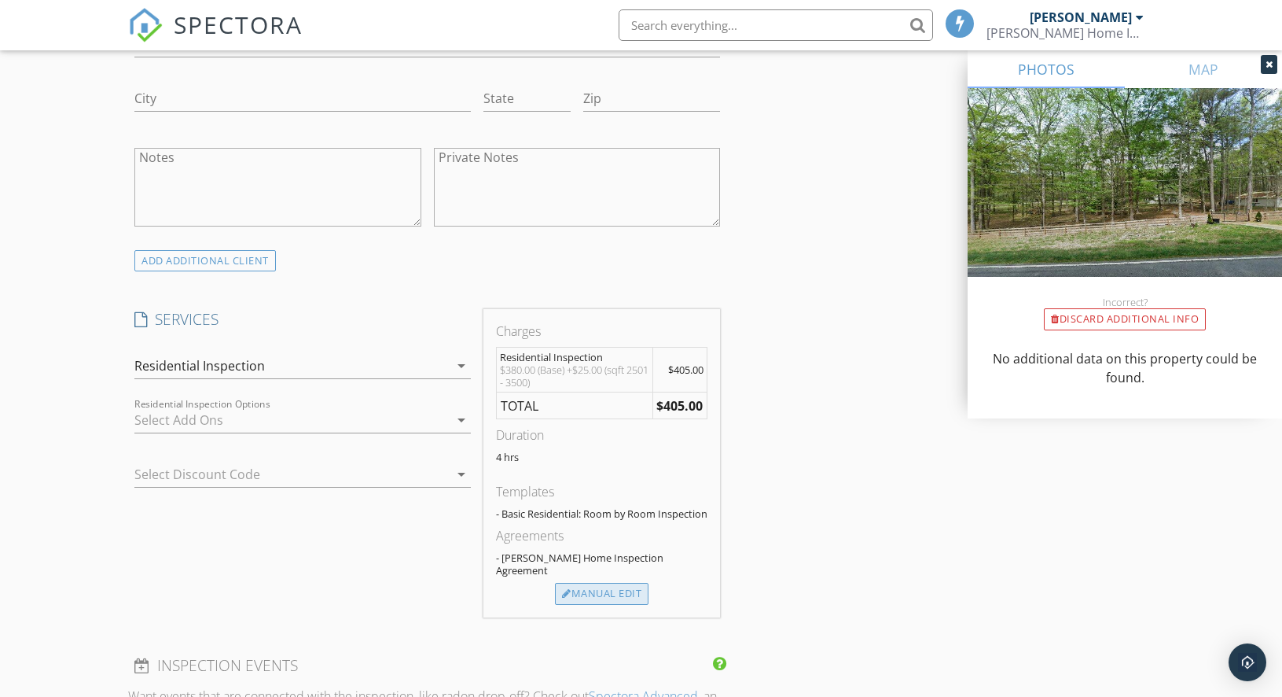
click at [630, 590] on div "Manual Edit" at bounding box center [602, 594] width 94 height 22
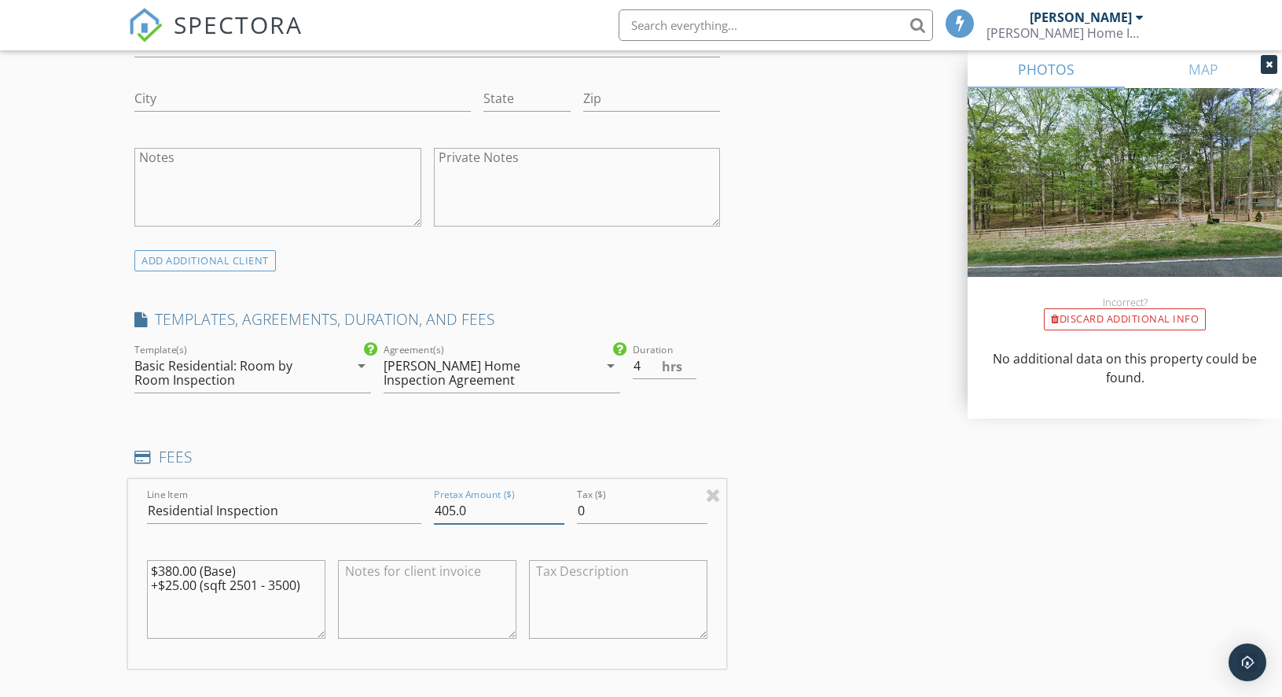
click at [450, 514] on input "405.0" at bounding box center [499, 511] width 131 height 26
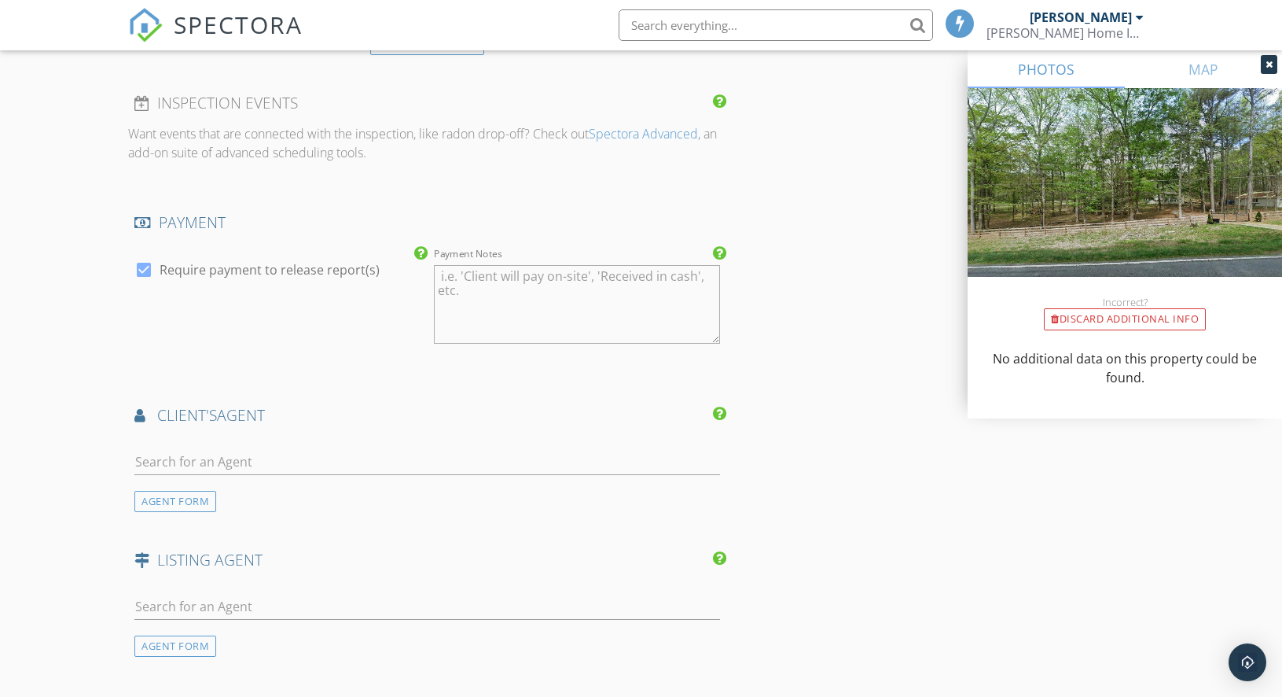
scroll to position [1812, 0]
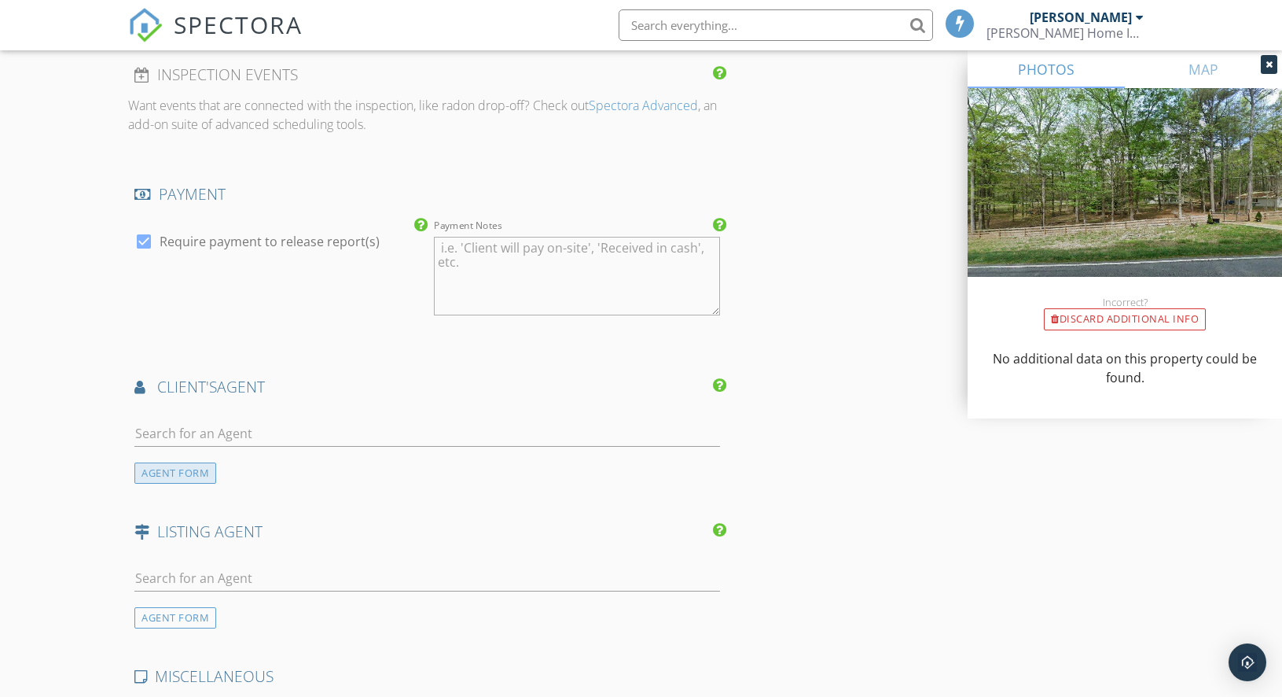
type input "400"
click at [199, 482] on div "AGENT FORM" at bounding box center [175, 472] width 82 height 21
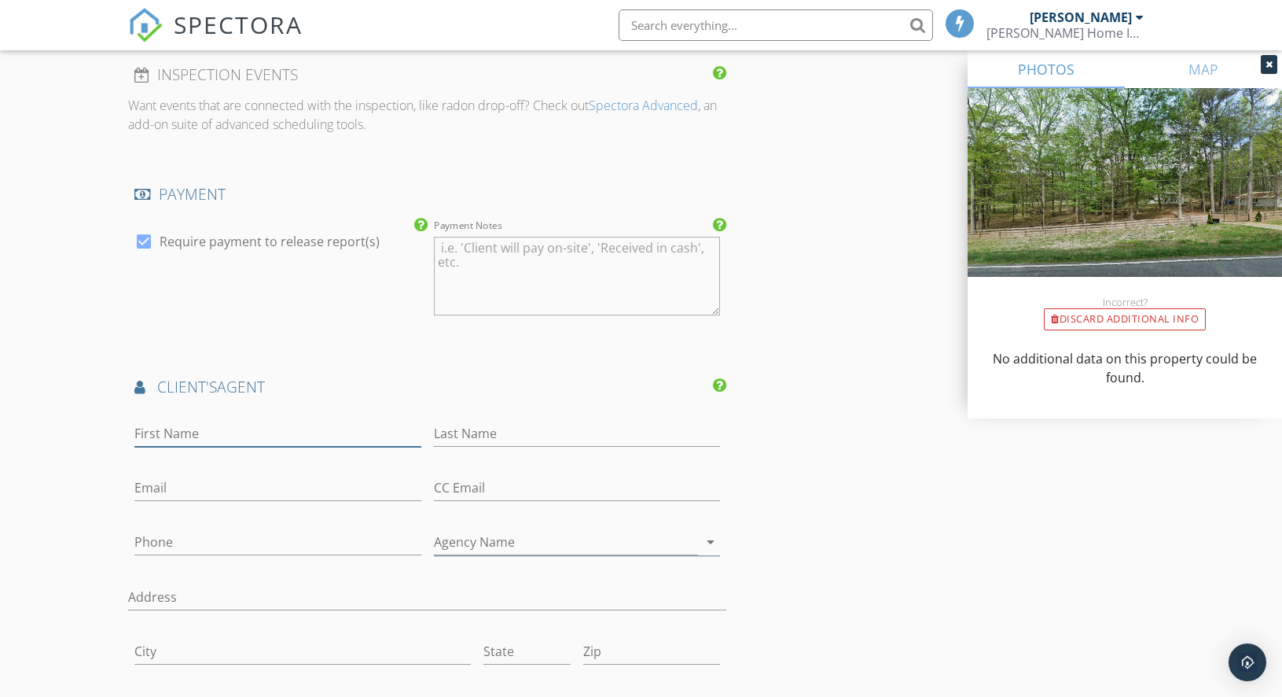
click at [189, 436] on input "First Name" at bounding box center [277, 434] width 287 height 26
type input "[PERSON_NAME]"
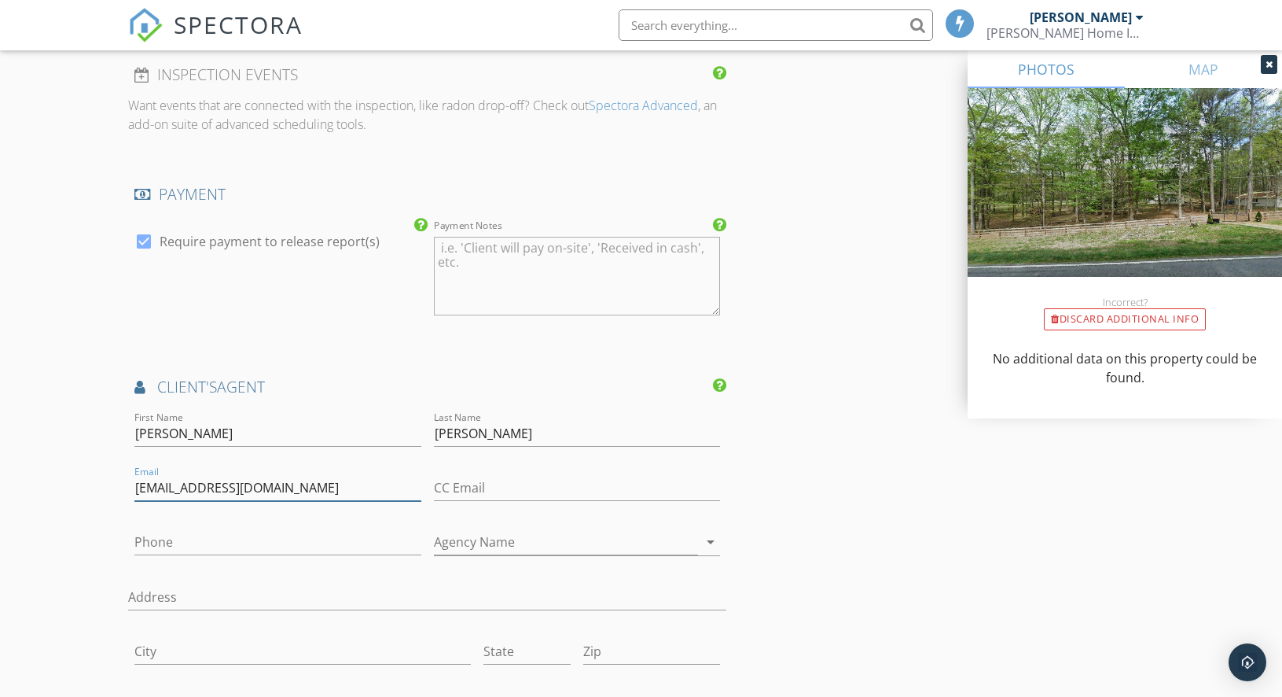
type input "[EMAIL_ADDRESS][DOMAIN_NAME]"
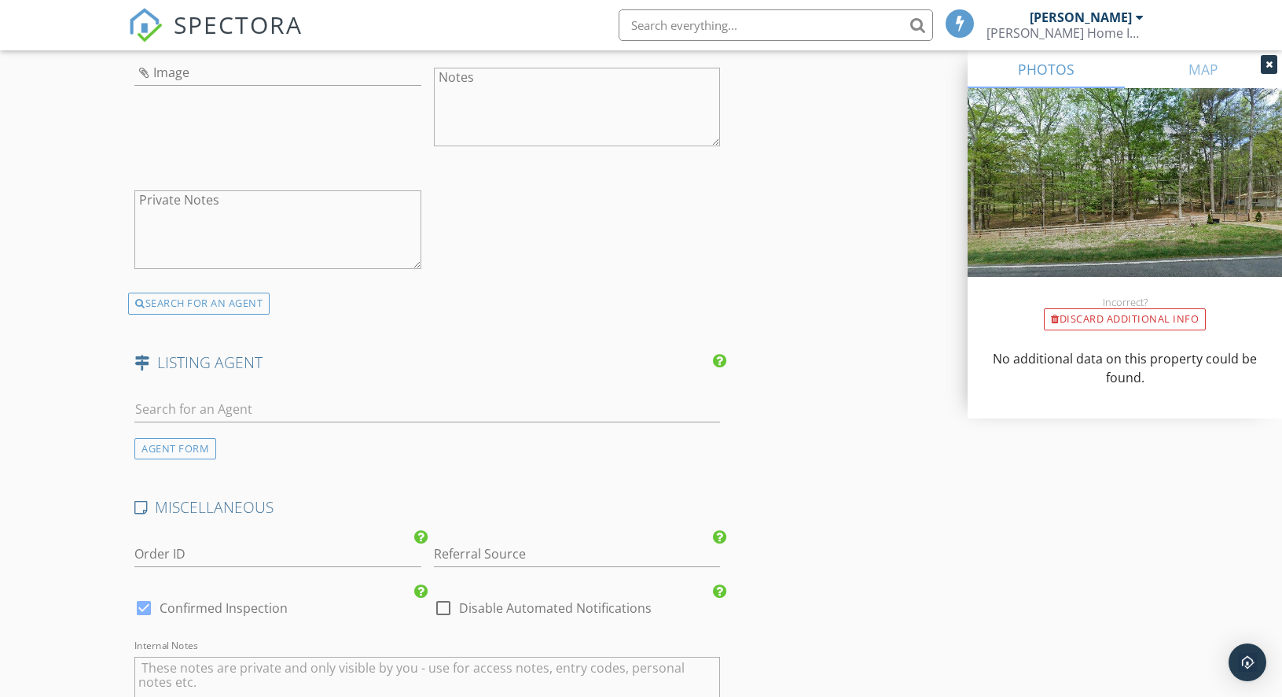
scroll to position [2505, 0]
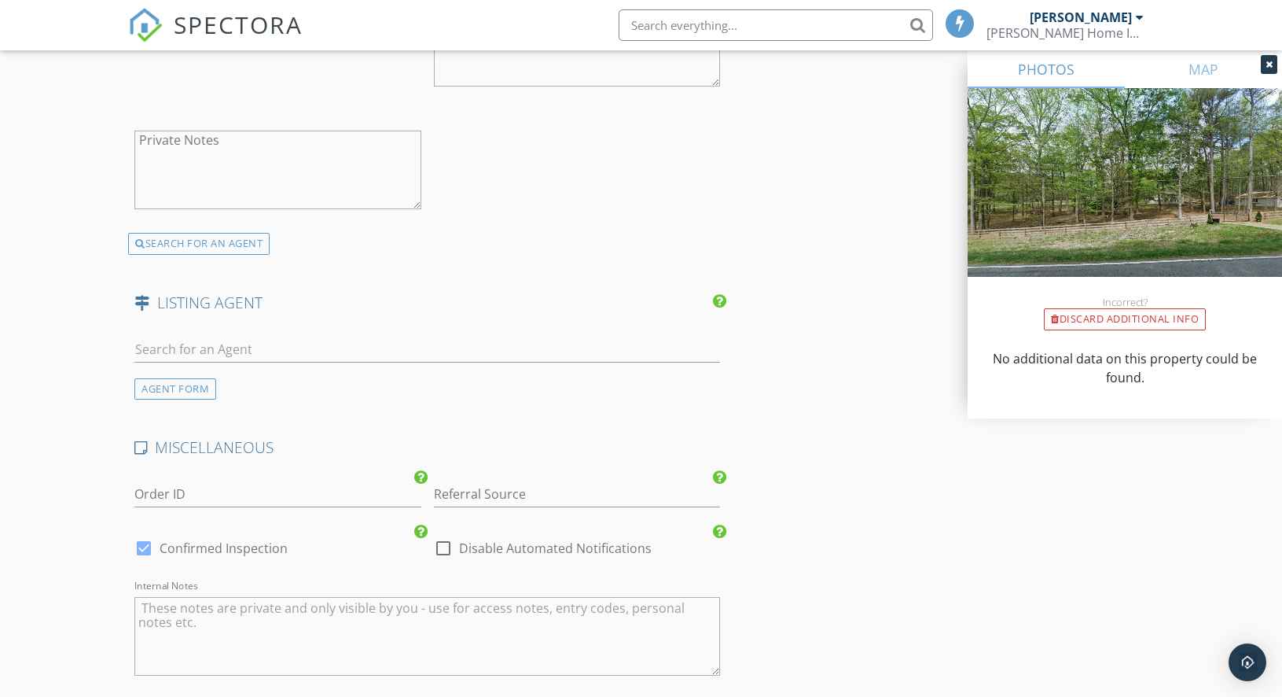
type input "[PHONE_NUMBER]"
click at [440, 550] on div at bounding box center [443, 548] width 27 height 27
checkbox input "true"
click at [140, 549] on div at bounding box center [144, 548] width 27 height 27
checkbox input "false"
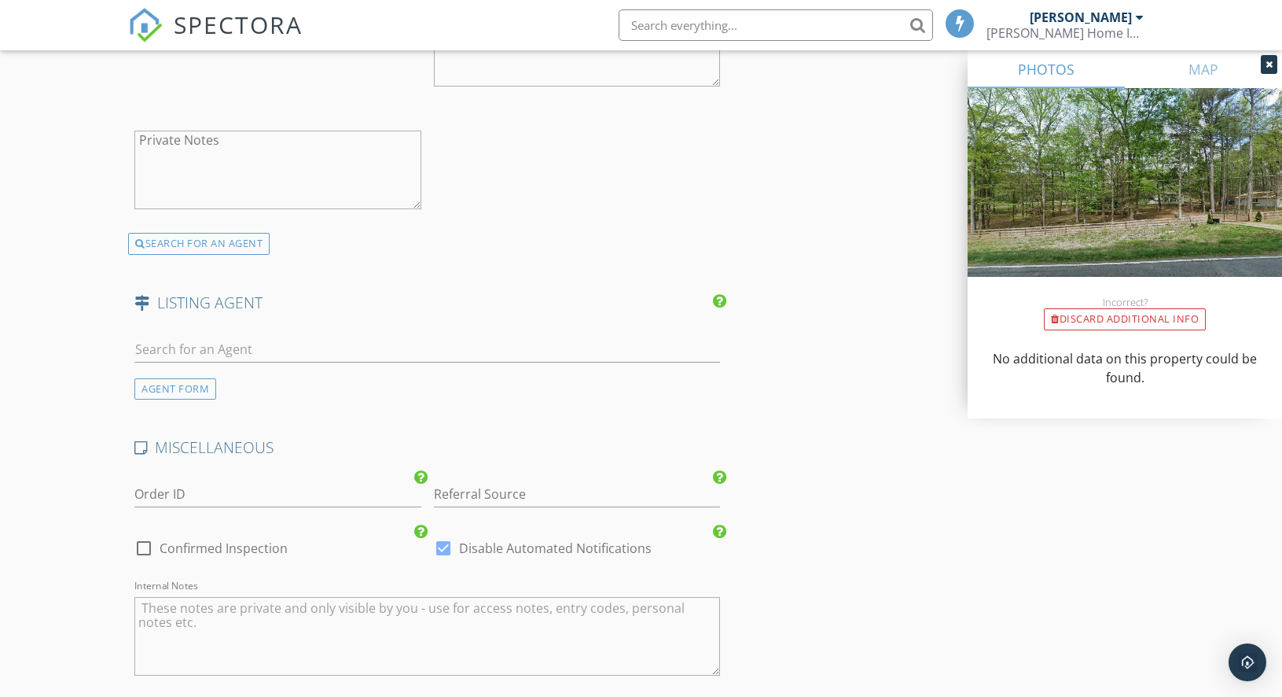
click at [1272, 64] on icon at bounding box center [1269, 64] width 7 height 9
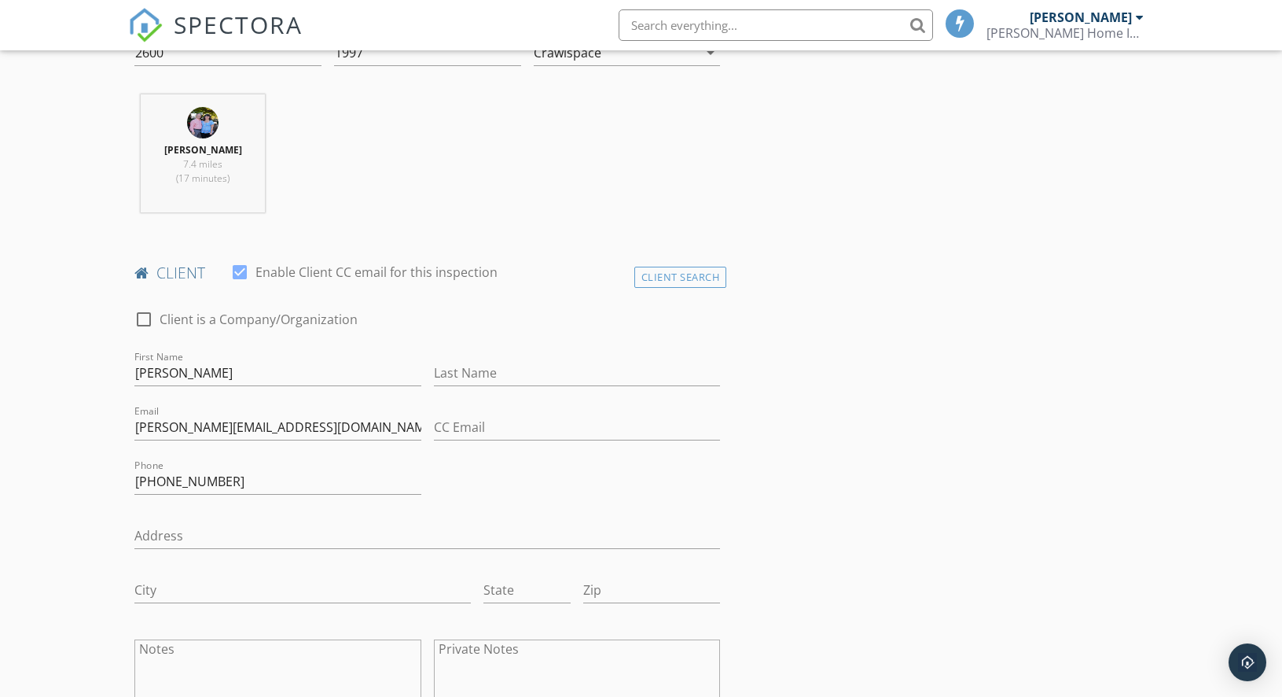
scroll to position [582, 0]
click at [594, 374] on input "Last Name" at bounding box center [577, 372] width 287 height 26
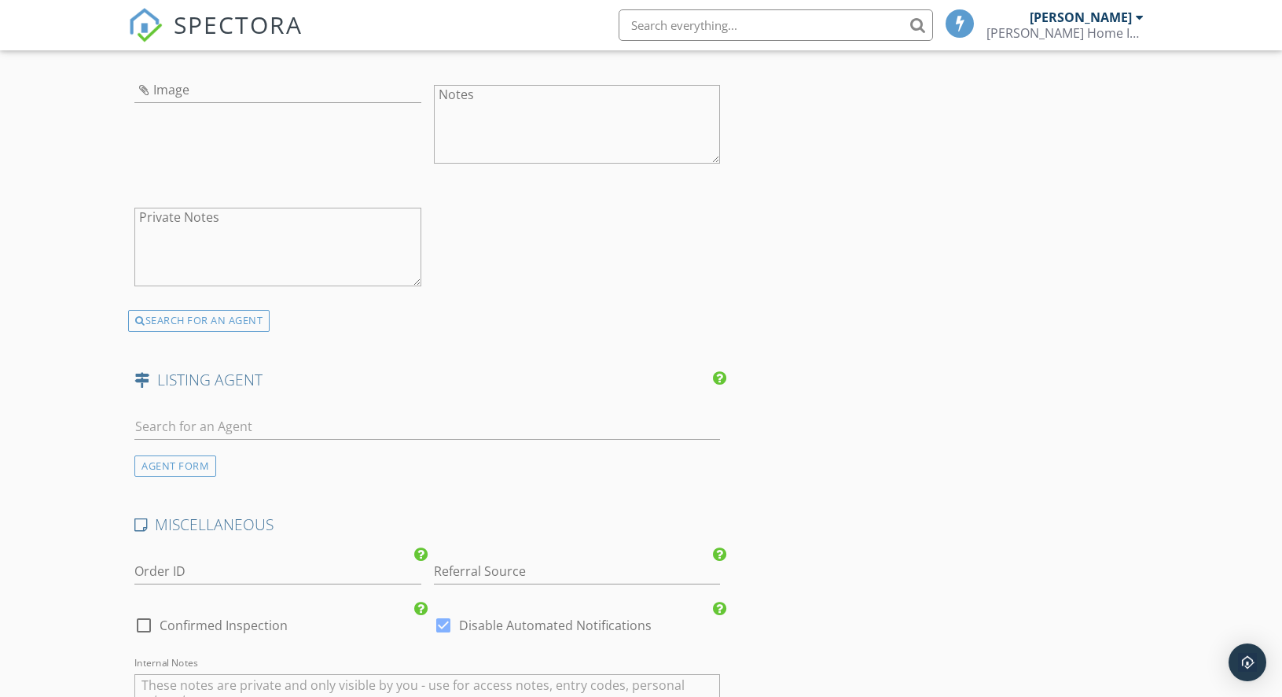
scroll to position [2857, 0]
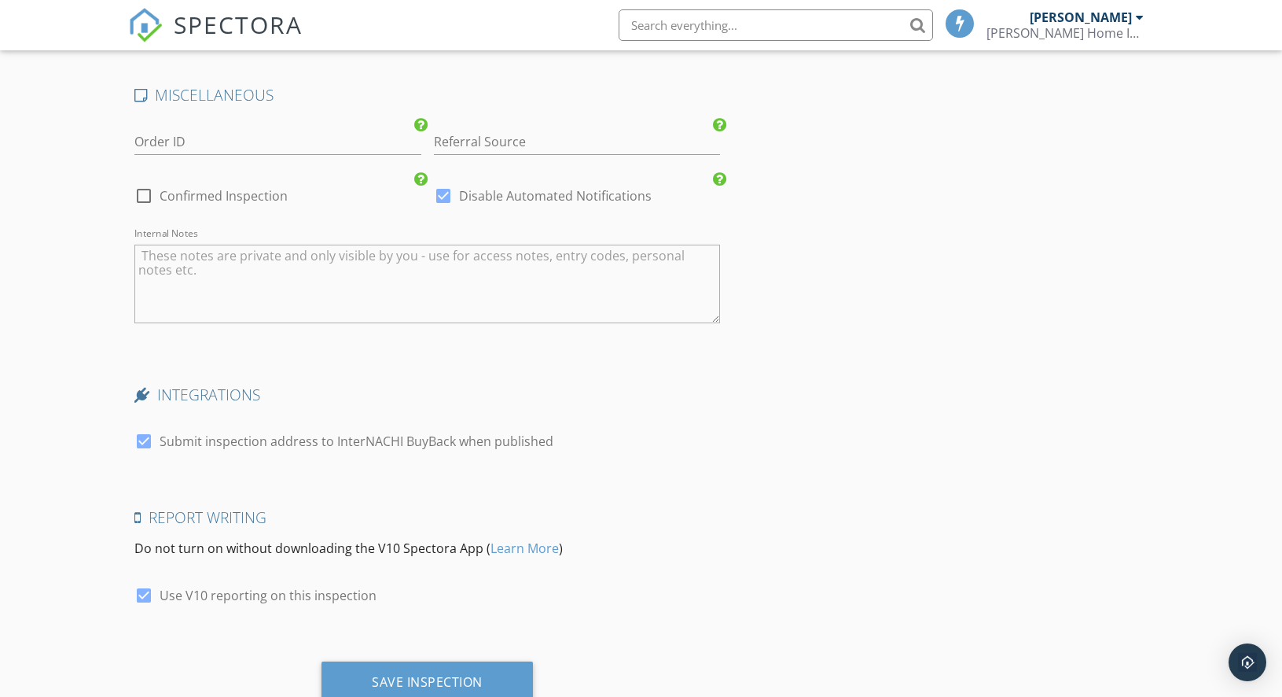
type input "[PERSON_NAME]"
click at [230, 248] on textarea "Internal Notes" at bounding box center [427, 284] width 586 height 79
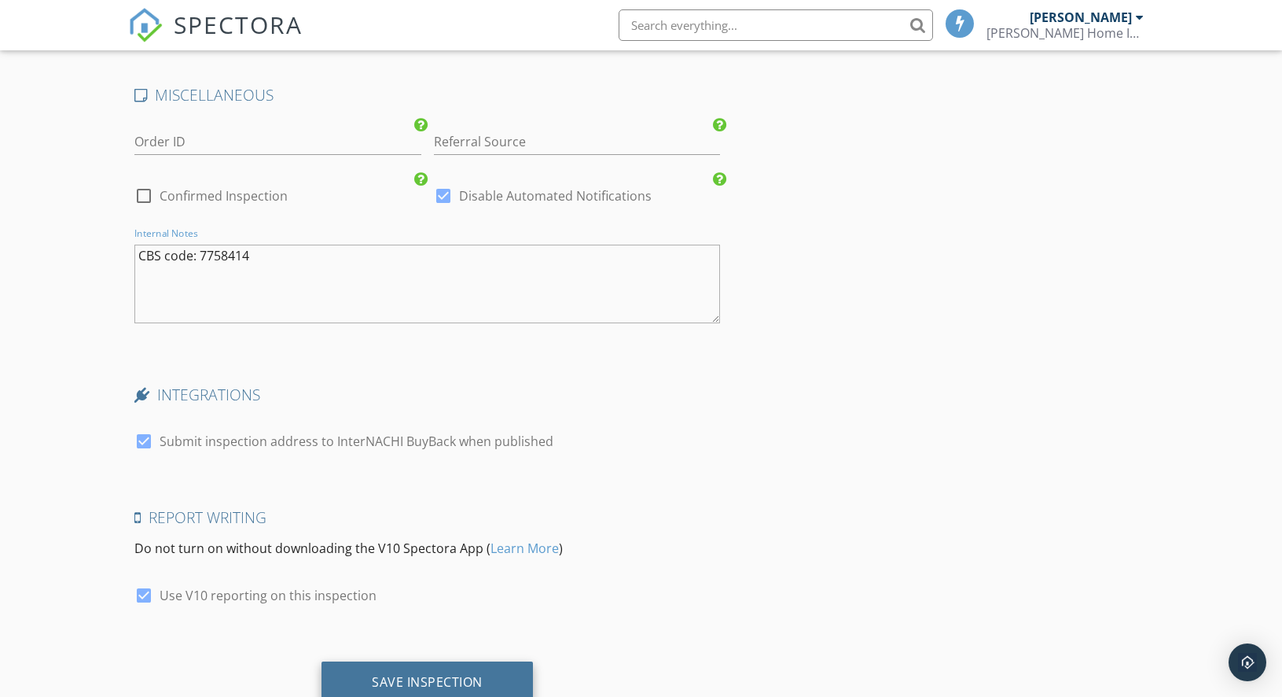
type textarea "CBS code: 7758414"
click at [419, 678] on div "Save Inspection" at bounding box center [427, 682] width 111 height 16
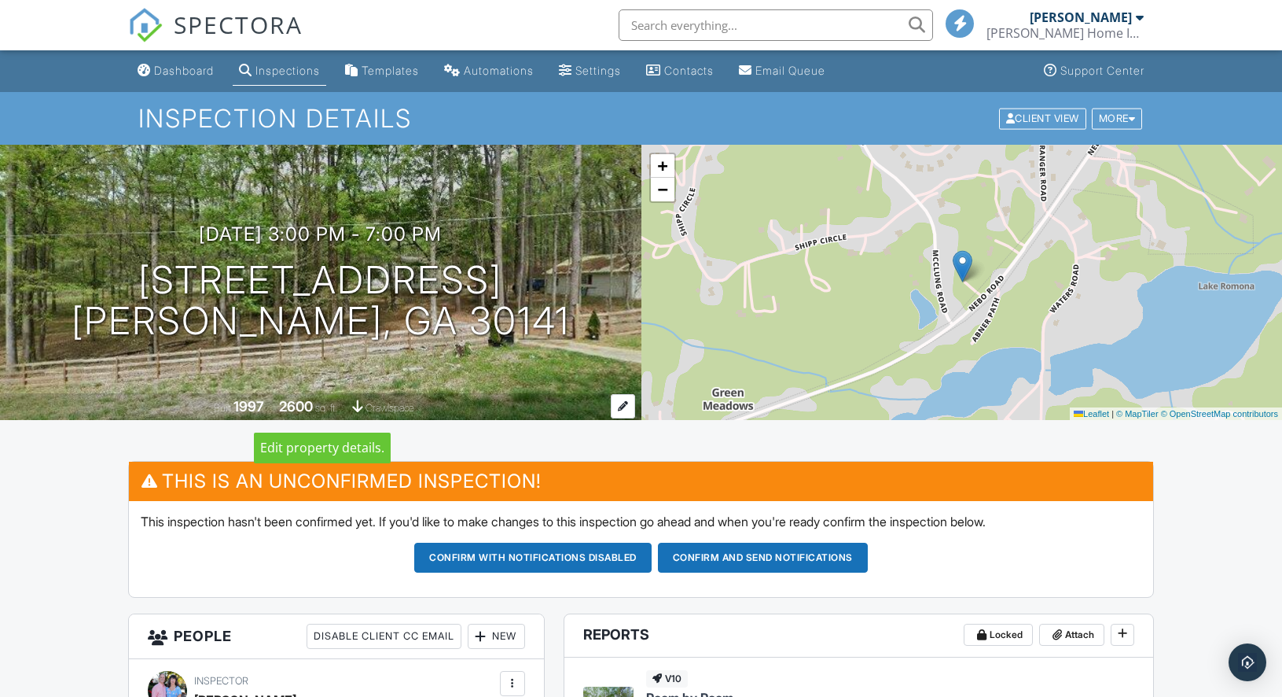
click at [626, 404] on div at bounding box center [623, 406] width 24 height 24
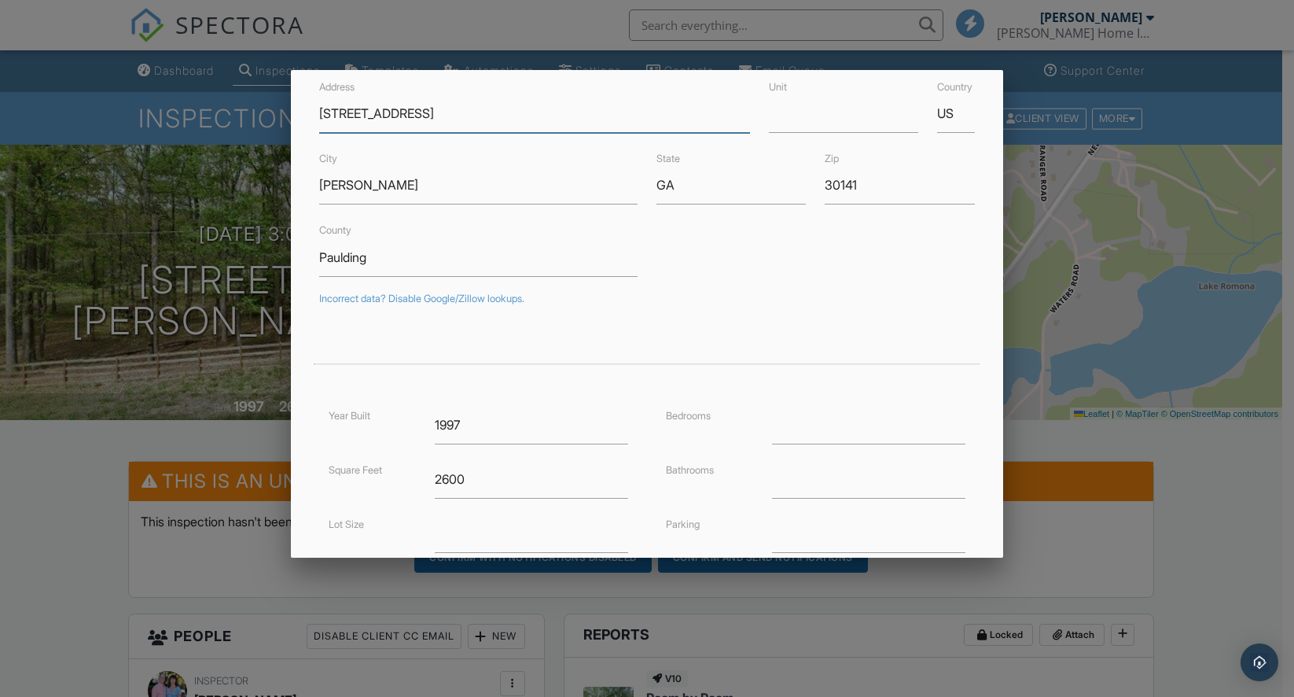
scroll to position [82, 0]
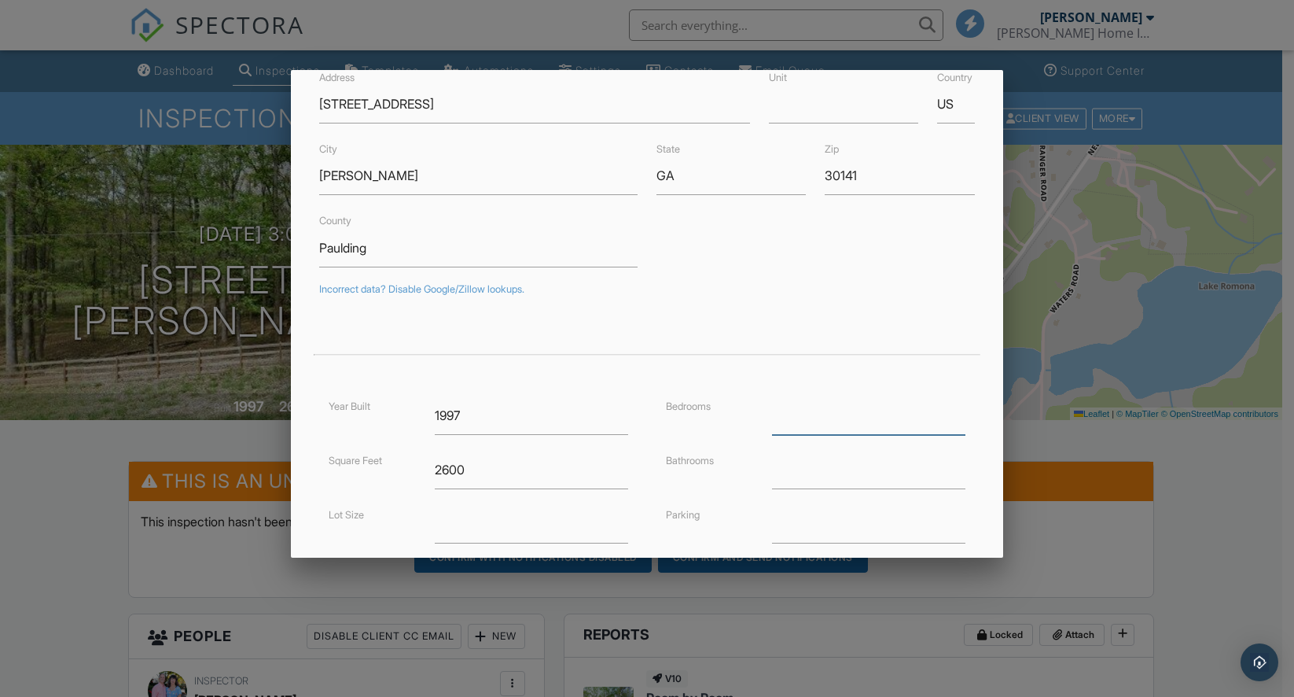
click at [789, 421] on input "number" at bounding box center [868, 415] width 193 height 39
type input "4"
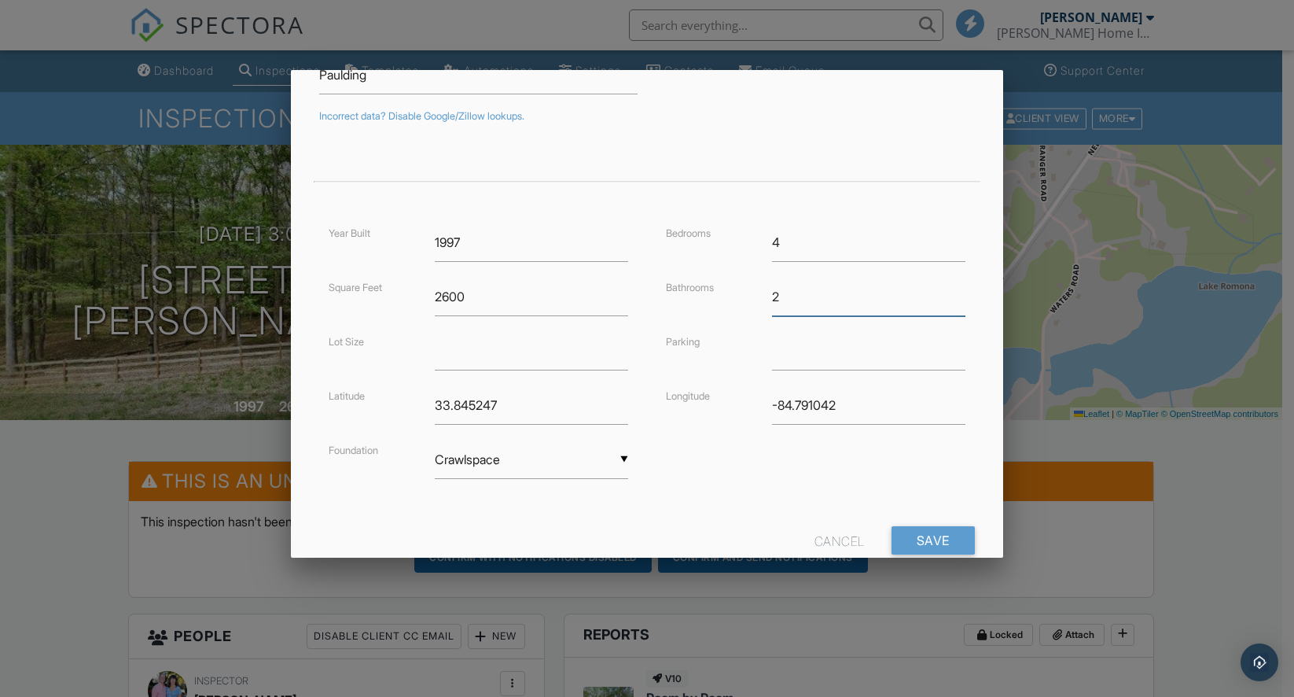
scroll to position [298, 0]
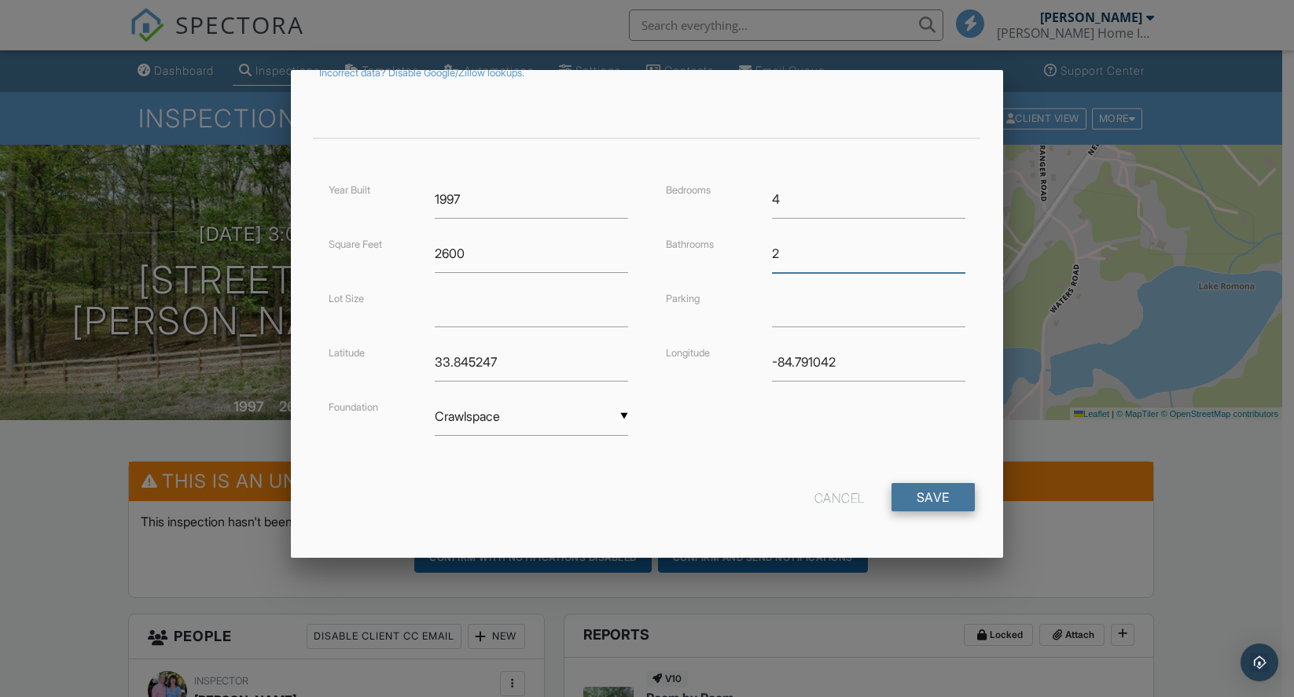
type input "2"
click at [919, 497] on input "Save" at bounding box center [933, 497] width 83 height 28
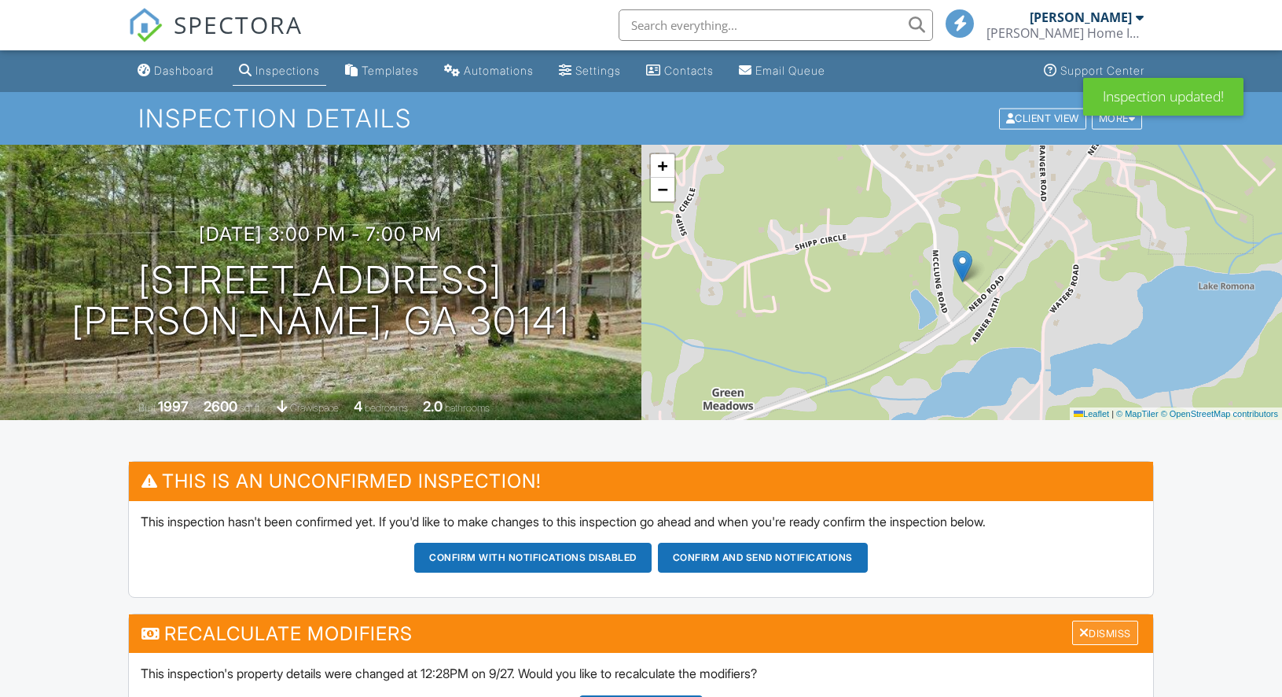
click at [1120, 629] on div "Dismiss" at bounding box center [1105, 632] width 66 height 24
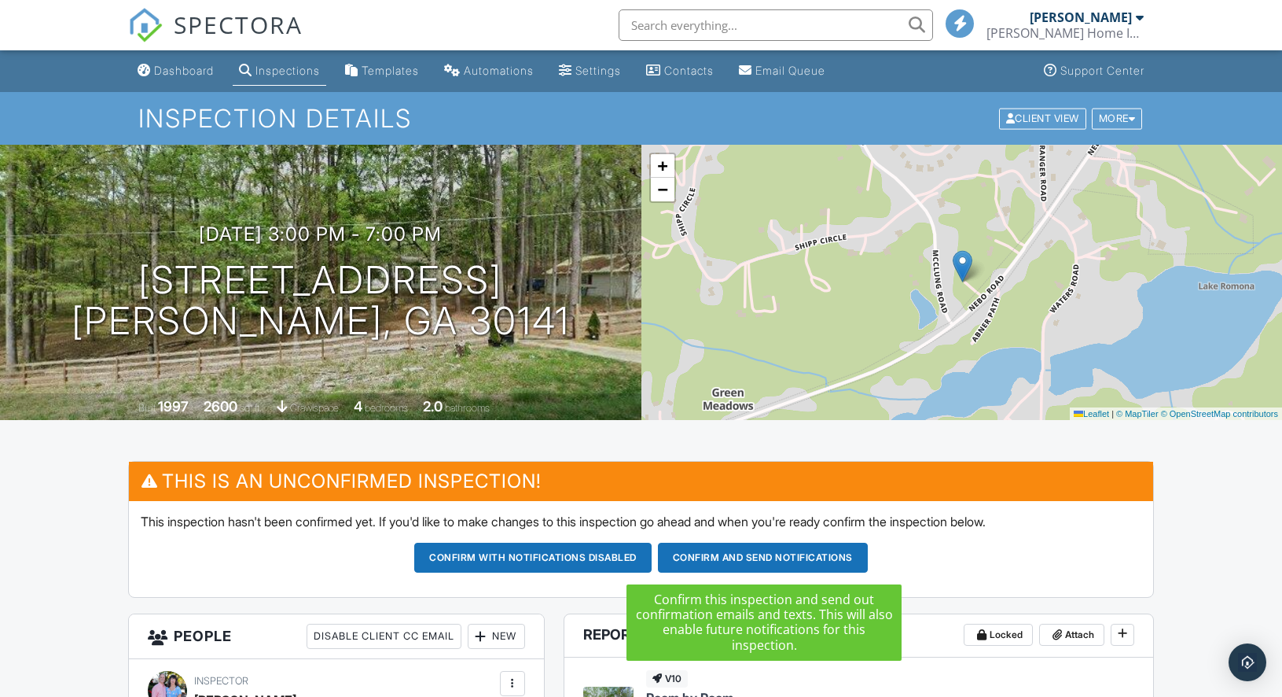
click at [771, 553] on button "Confirm and send notifications" at bounding box center [763, 557] width 210 height 30
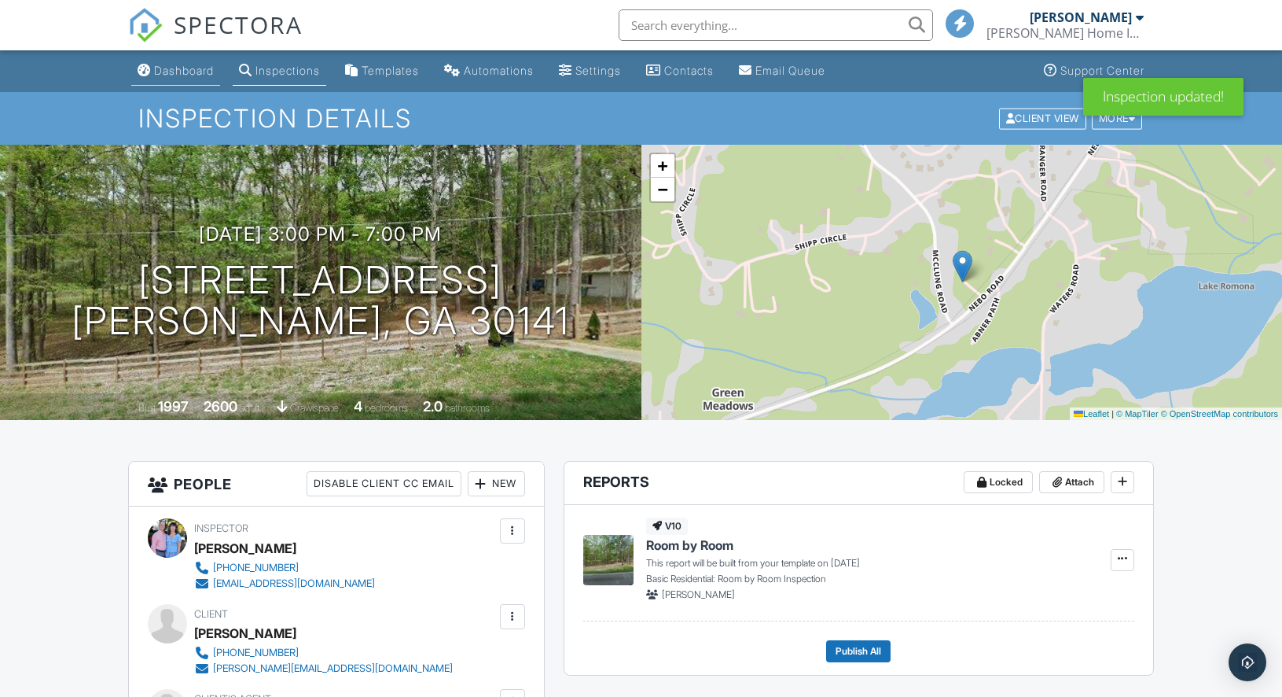
click at [185, 72] on div "Dashboard" at bounding box center [184, 70] width 60 height 13
